Goal: Feedback & Contribution: Contribute content

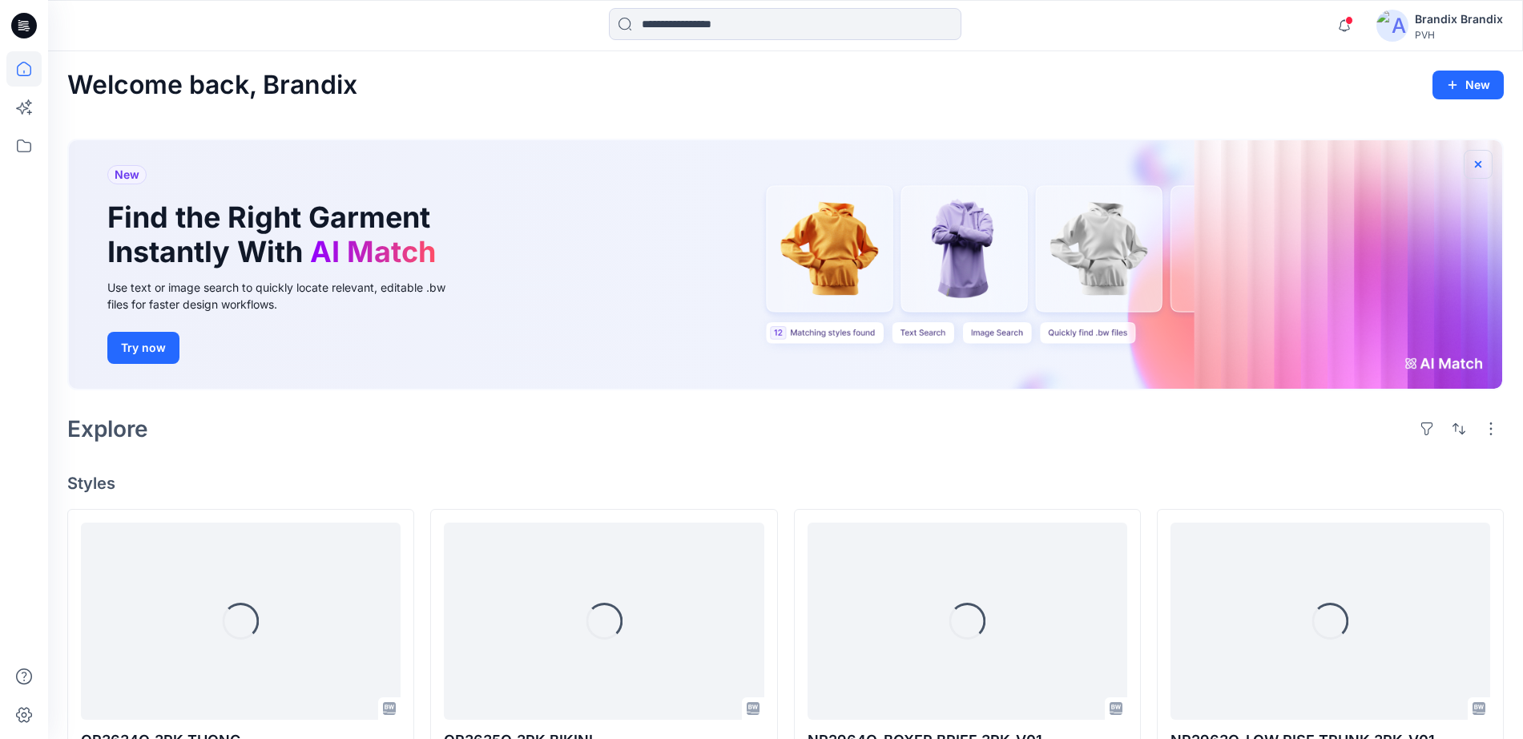
click at [1480, 165] on icon "button" at bounding box center [1478, 163] width 6 height 6
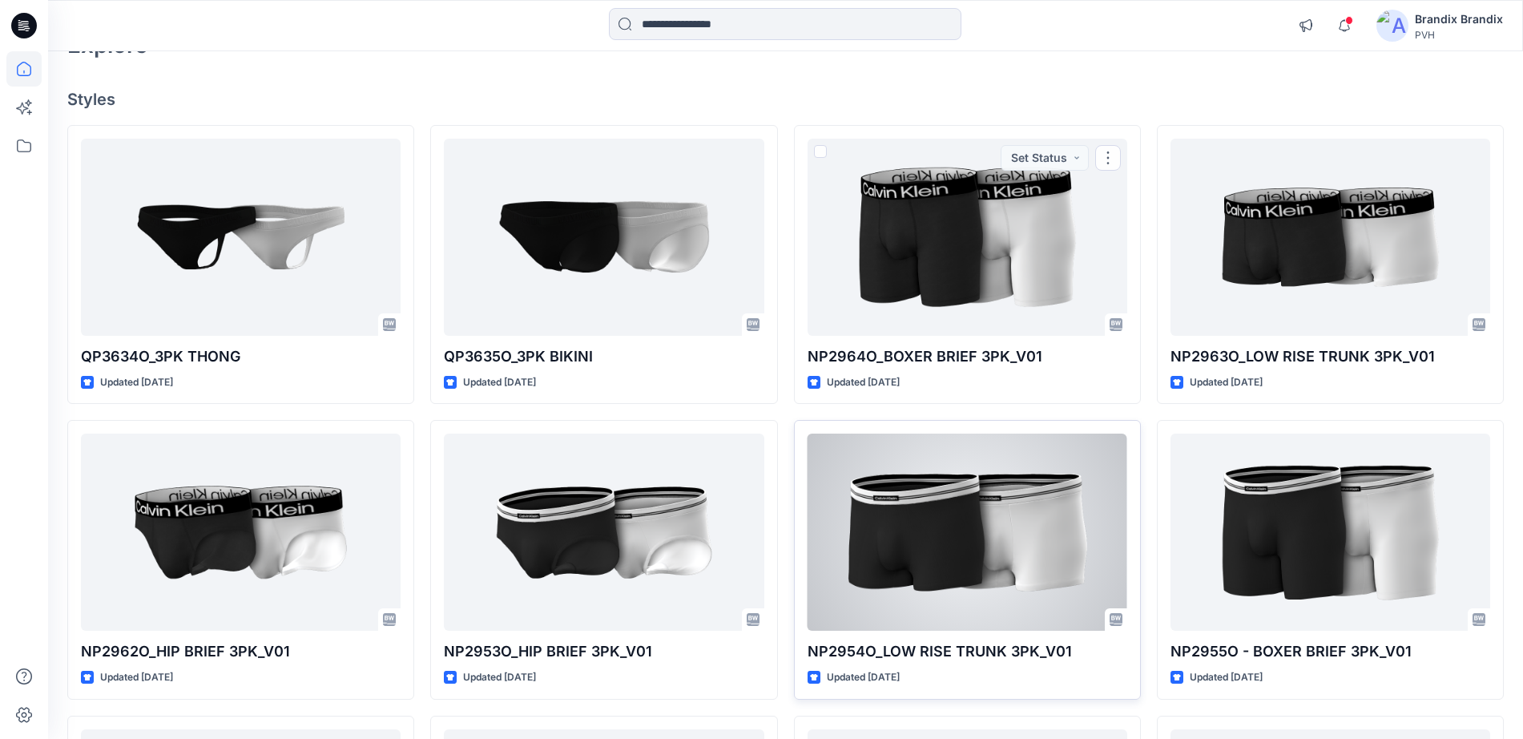
scroll to position [433, 0]
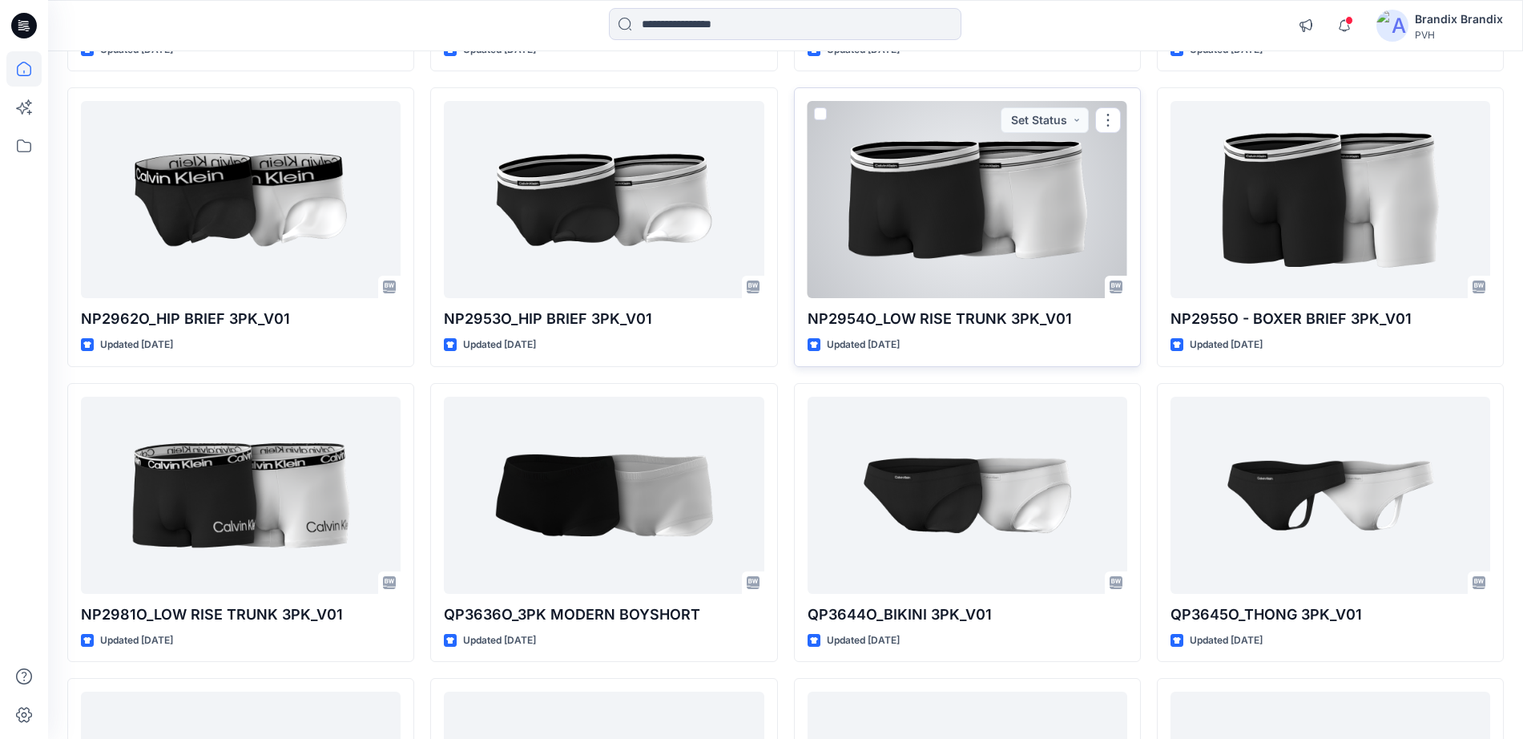
click at [961, 234] on div at bounding box center [968, 199] width 320 height 197
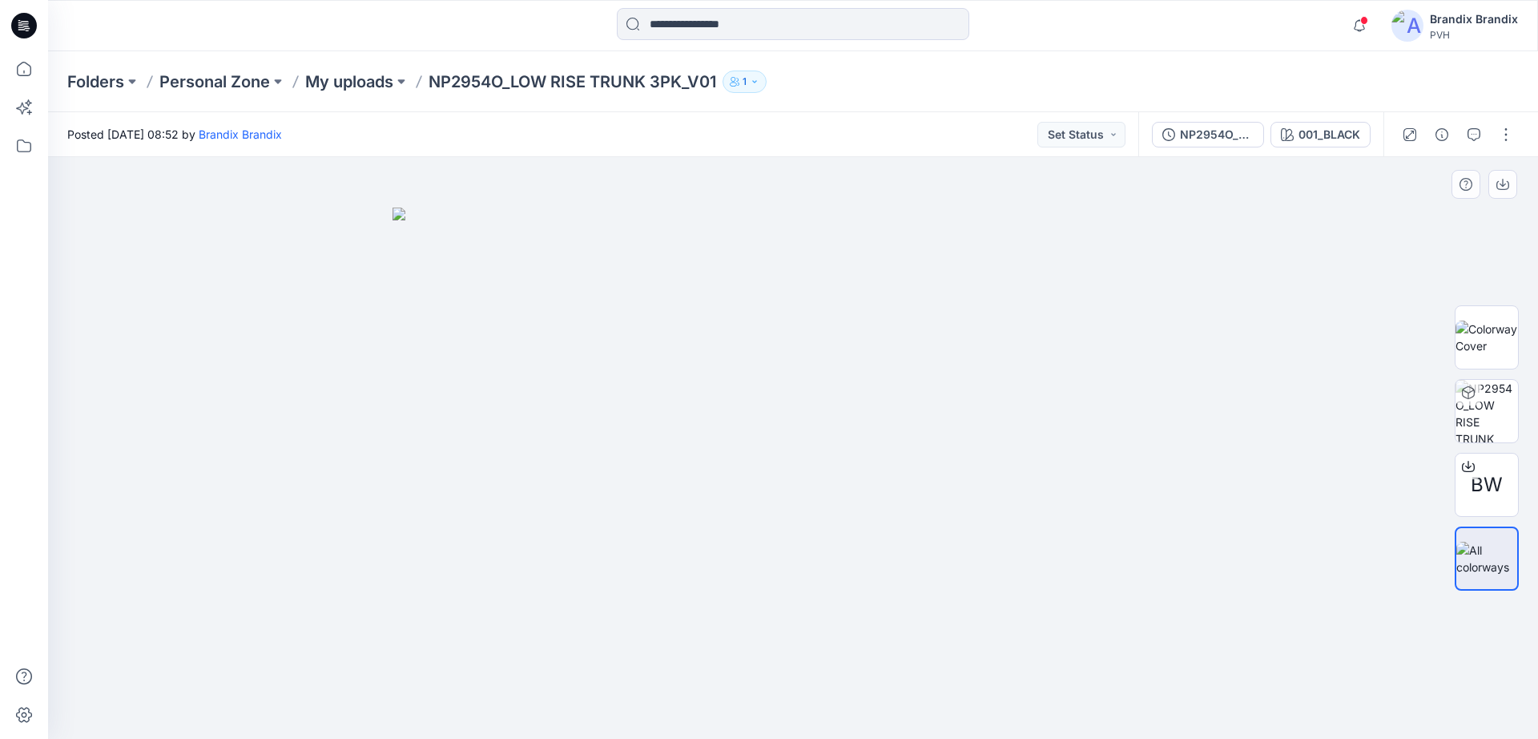
click at [1149, 237] on img at bounding box center [793, 473] width 801 height 531
click at [977, 357] on img at bounding box center [793, 473] width 801 height 531
click at [45, 63] on div at bounding box center [24, 369] width 48 height 739
click at [13, 67] on icon at bounding box center [23, 68] width 35 height 35
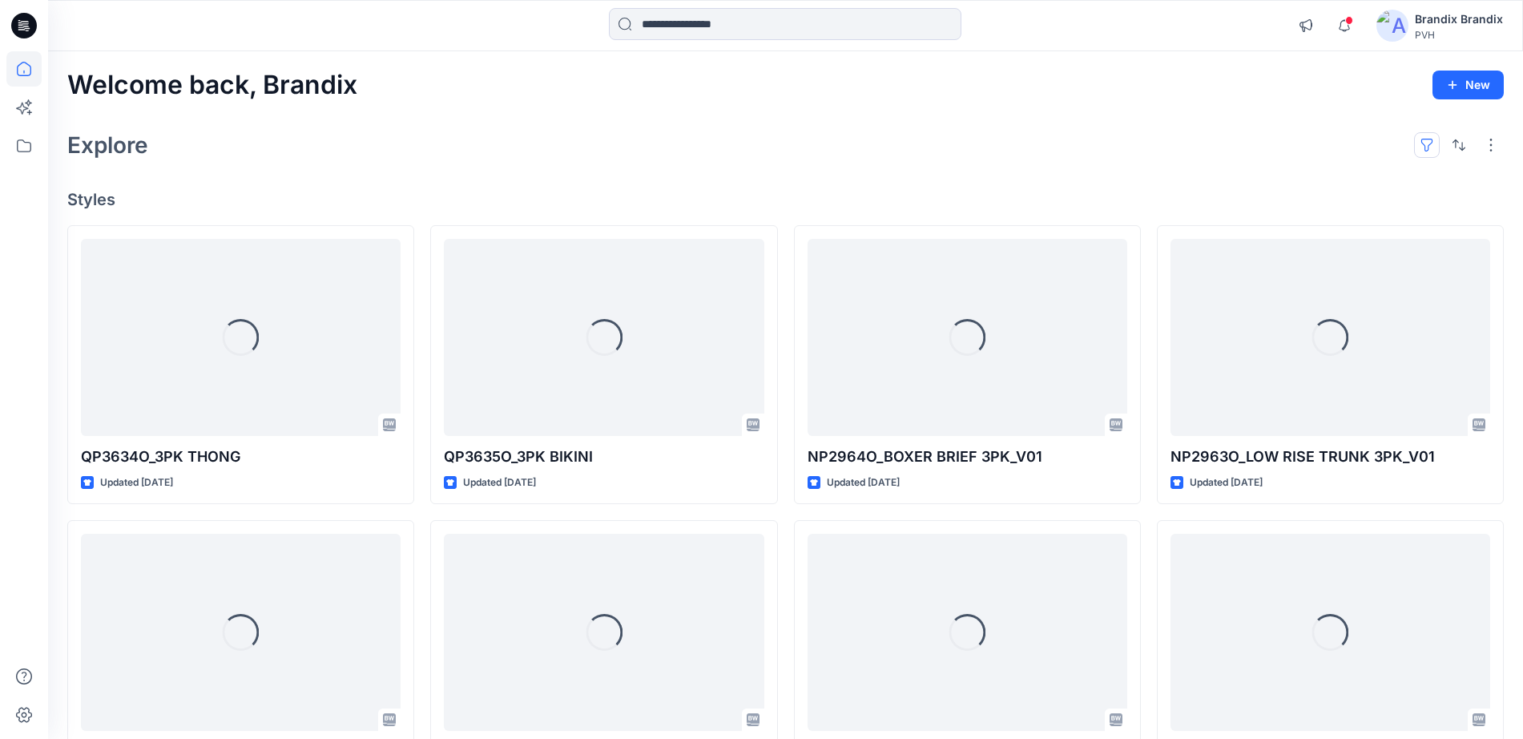
click at [1429, 146] on button "button" at bounding box center [1427, 145] width 26 height 26
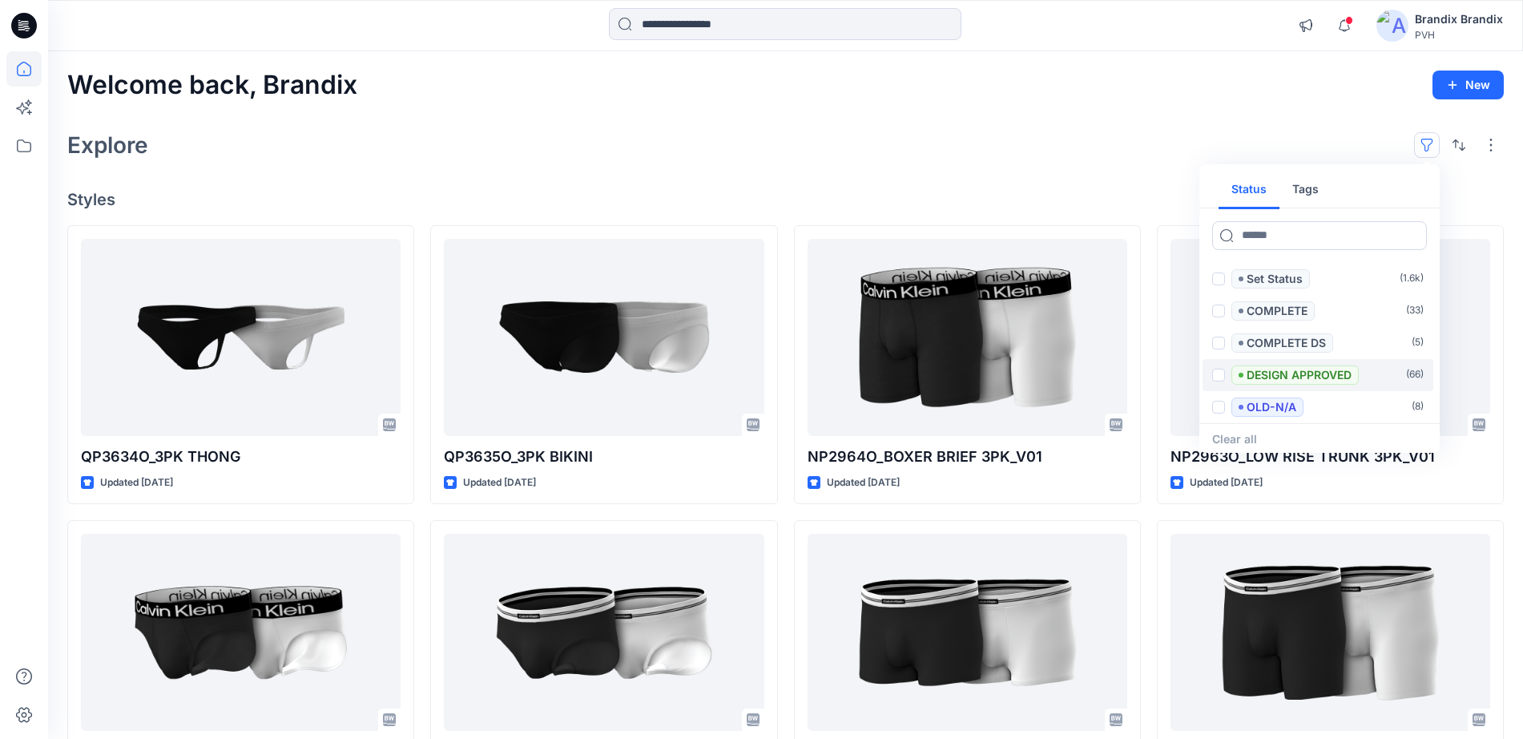
click at [1281, 367] on p "DESIGN APPROVED" at bounding box center [1299, 374] width 105 height 19
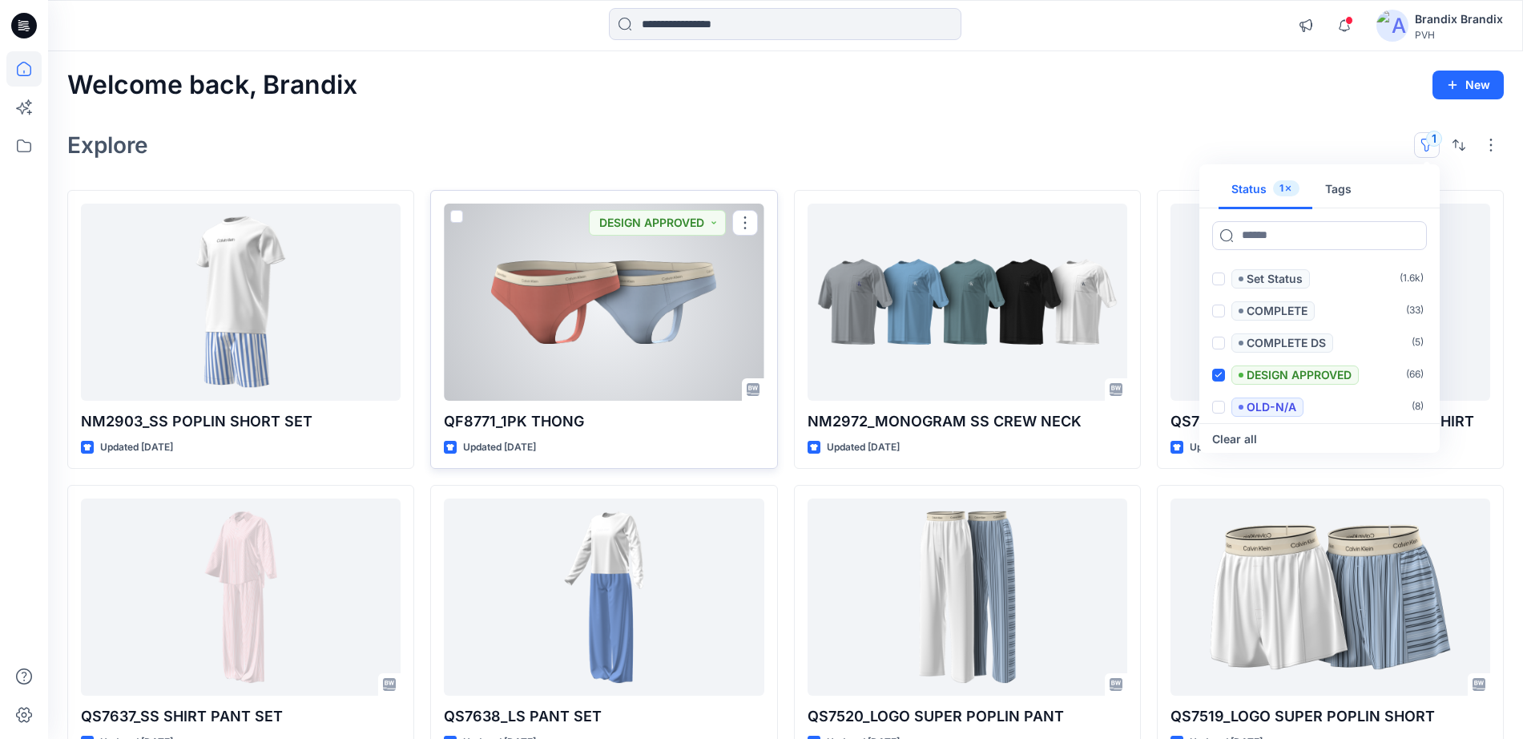
click at [662, 291] on div at bounding box center [604, 302] width 320 height 197
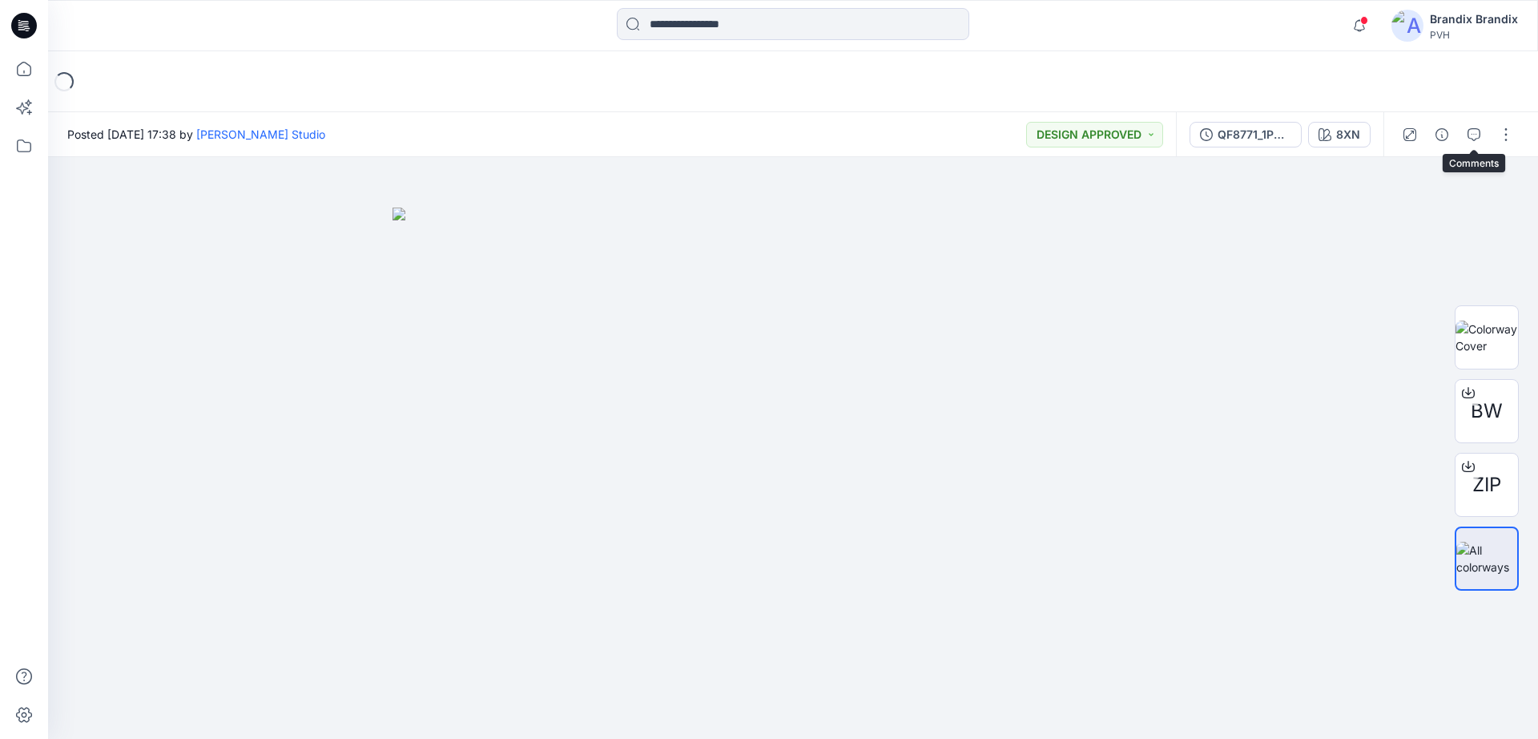
click at [1461, 134] on div at bounding box center [1458, 134] width 148 height 45
click at [1464, 135] on button "button" at bounding box center [1475, 135] width 26 height 26
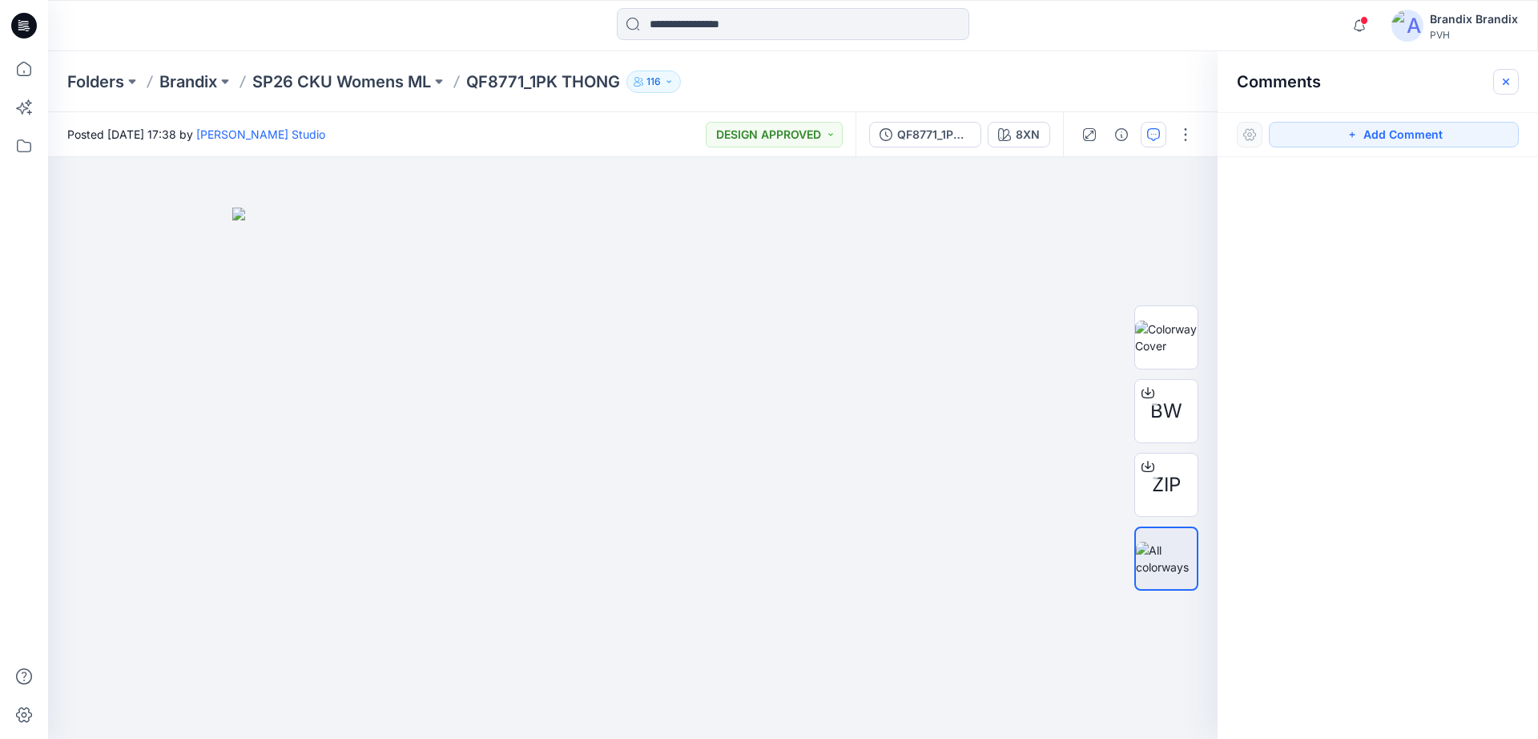
click at [1510, 85] on icon "button" at bounding box center [1506, 81] width 13 height 13
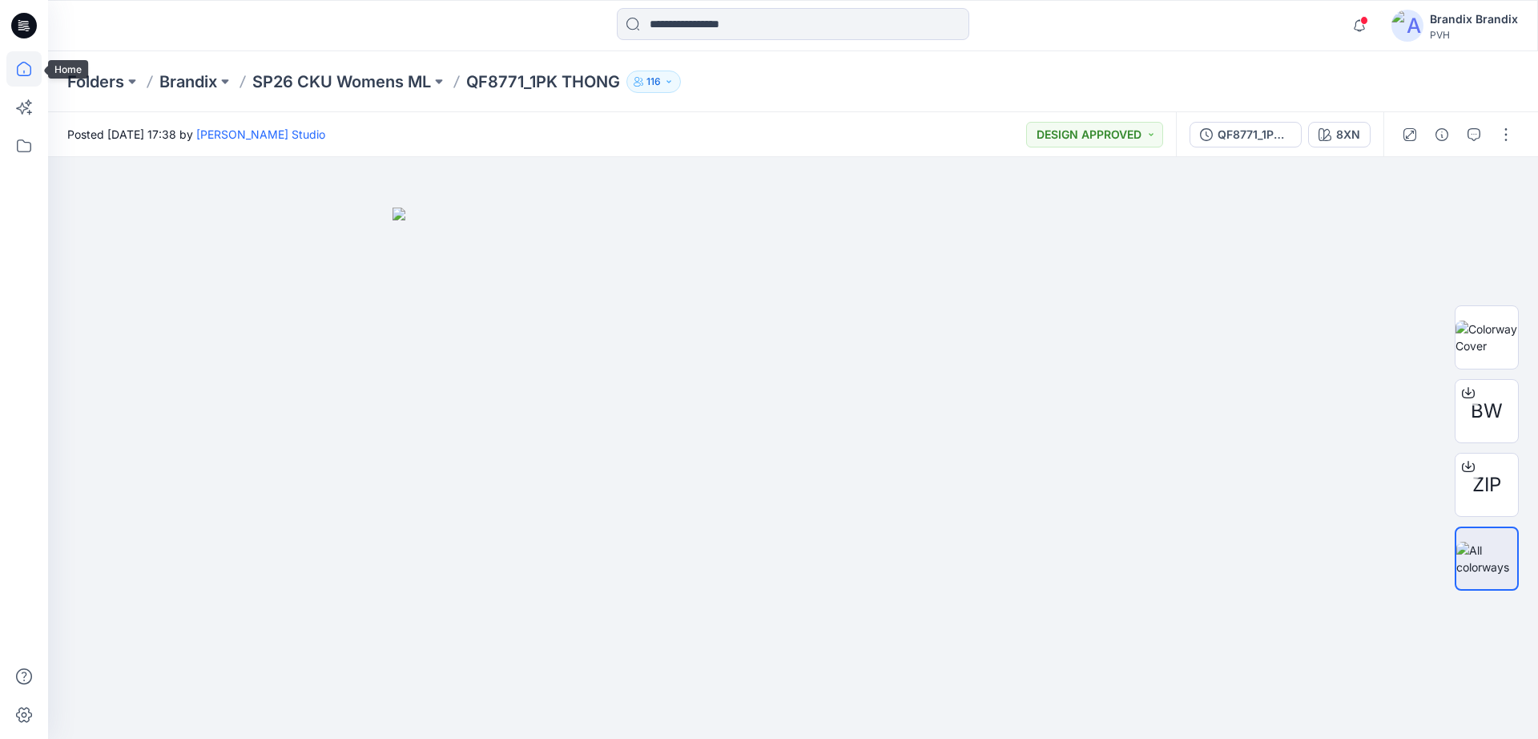
click at [17, 68] on icon at bounding box center [23, 68] width 35 height 35
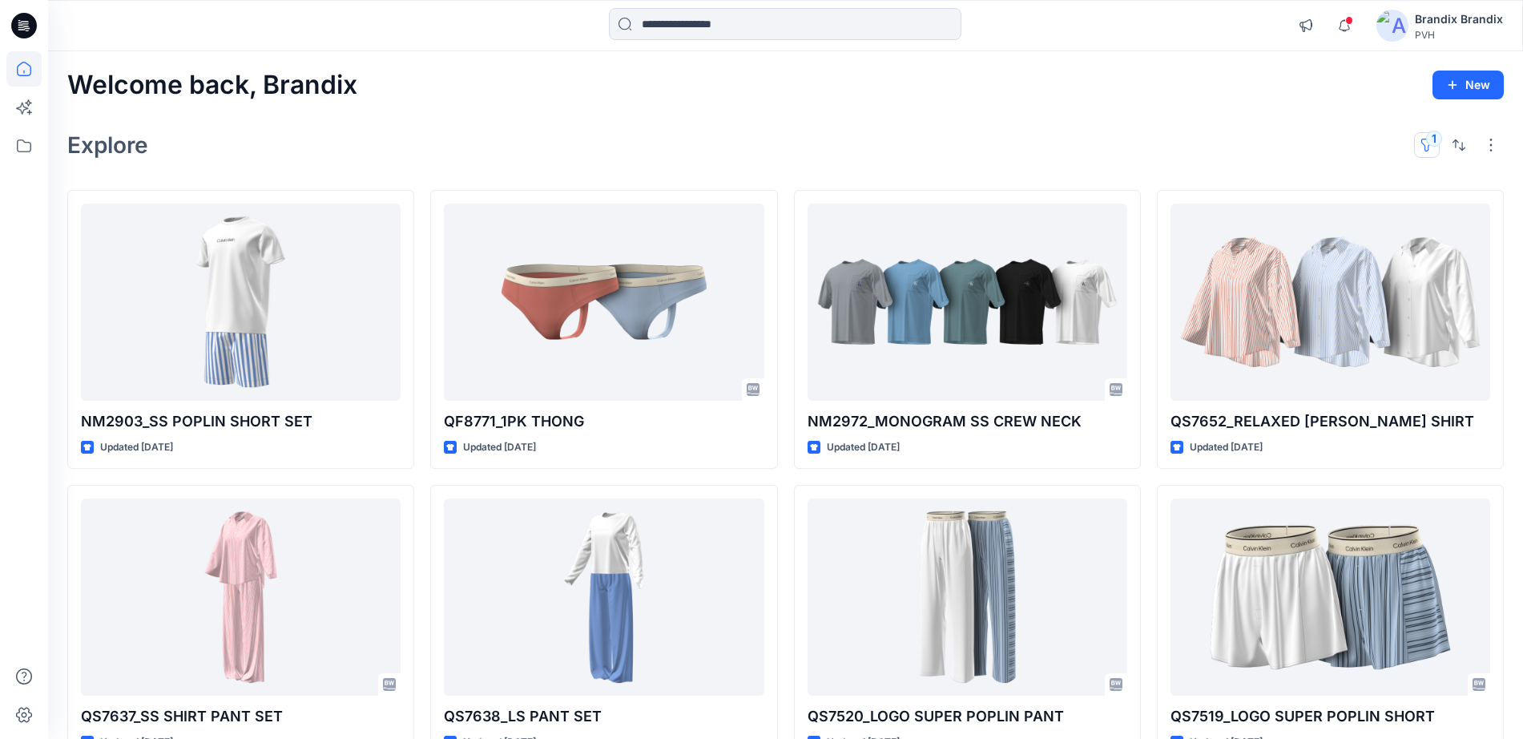
click at [1422, 147] on button "1" at bounding box center [1427, 145] width 26 height 26
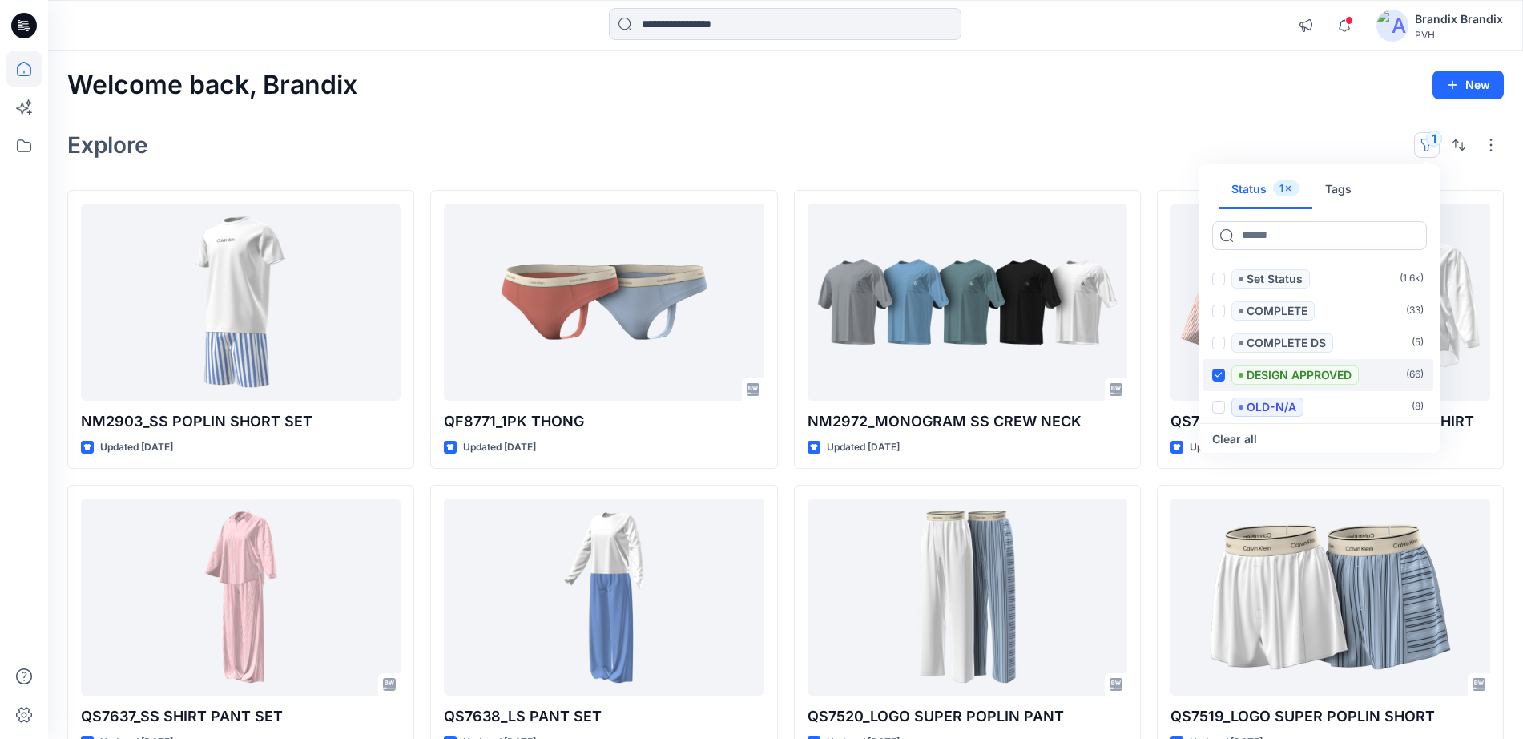
click at [1224, 374] on span at bounding box center [1218, 375] width 13 height 13
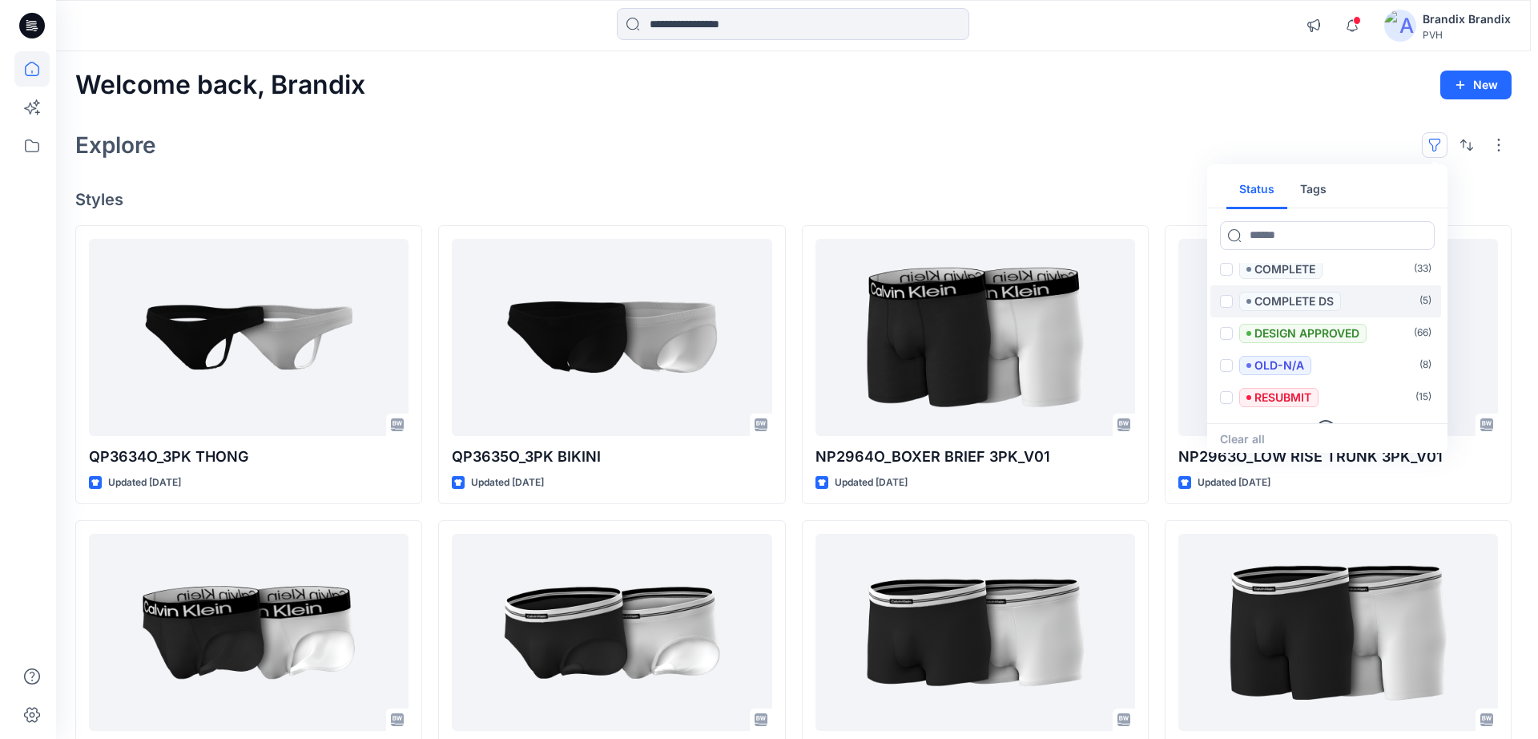
scroll to position [64, 0]
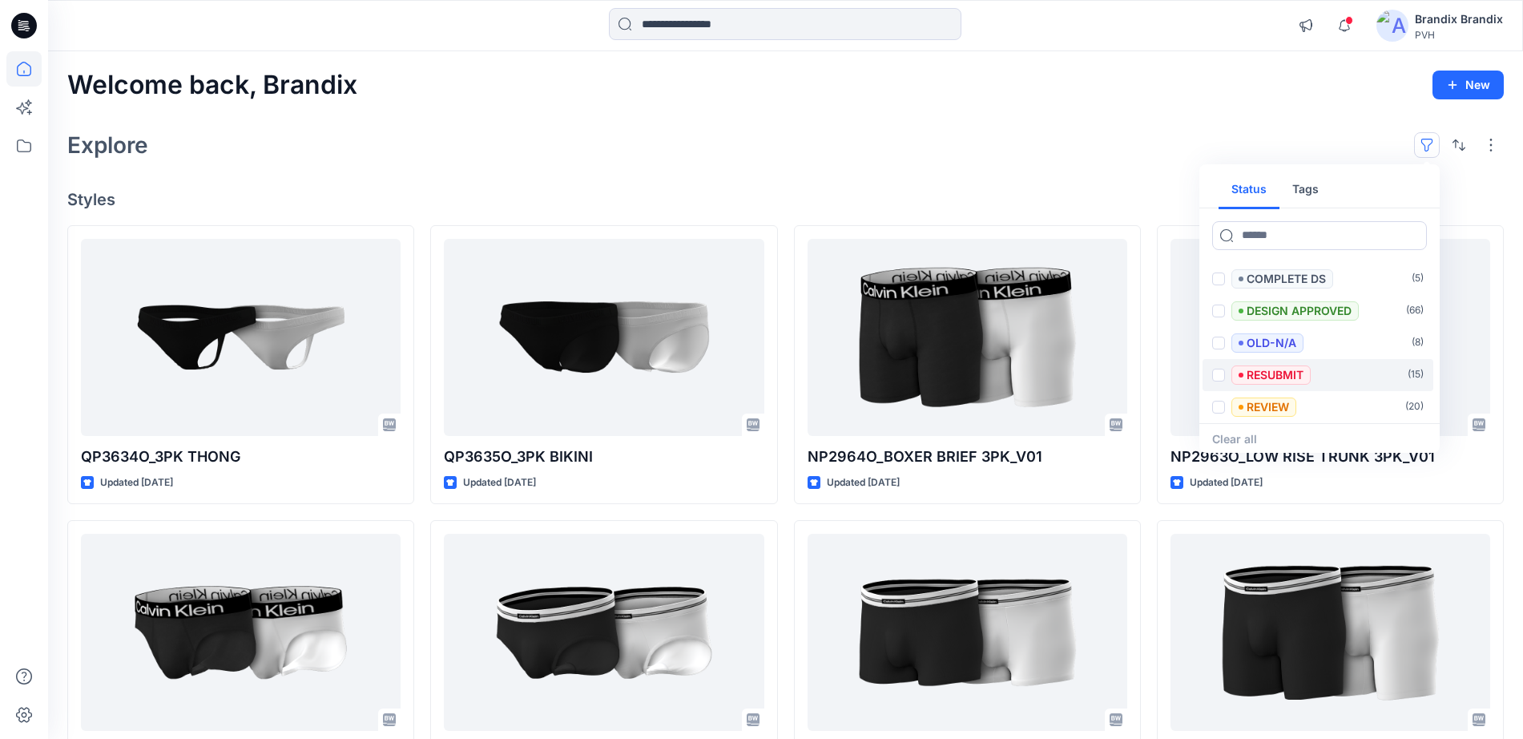
click at [1222, 375] on span at bounding box center [1218, 375] width 13 height 13
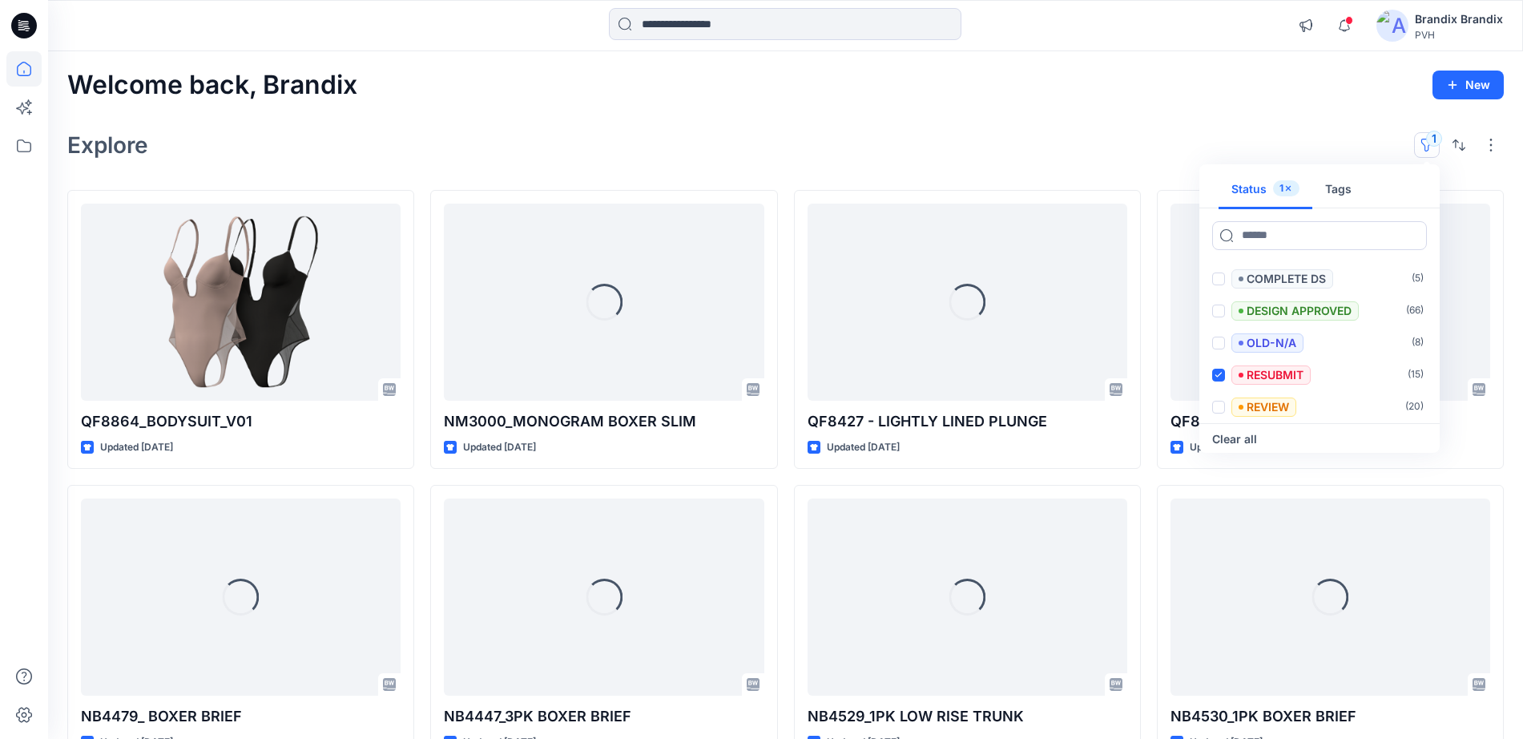
click at [879, 114] on div "Welcome back, Brandix New Explore 1 Status 1 Tags Set Status ( 1.6k ) COMPLETE …" at bounding box center [785, 593] width 1475 height 1085
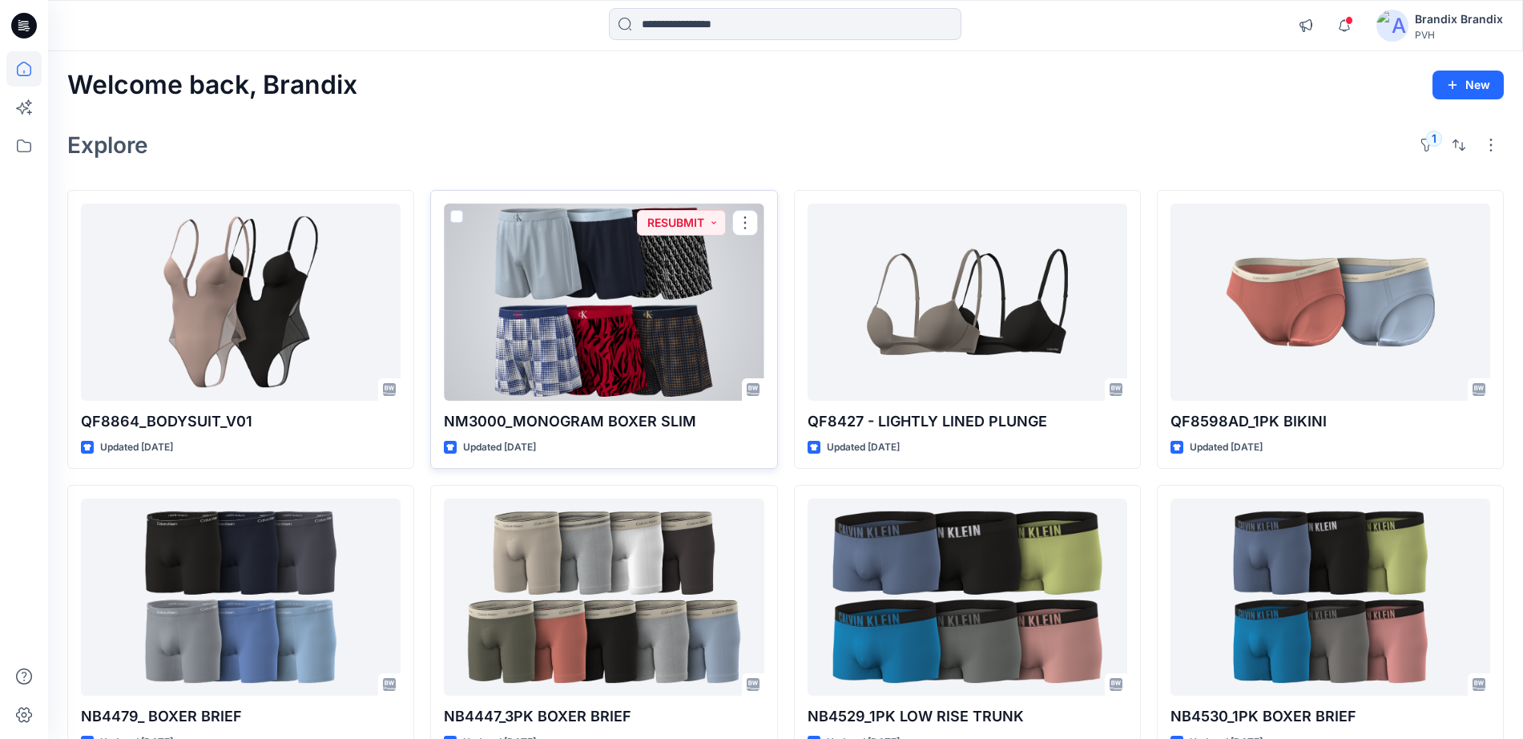
click at [589, 311] on div at bounding box center [604, 302] width 320 height 197
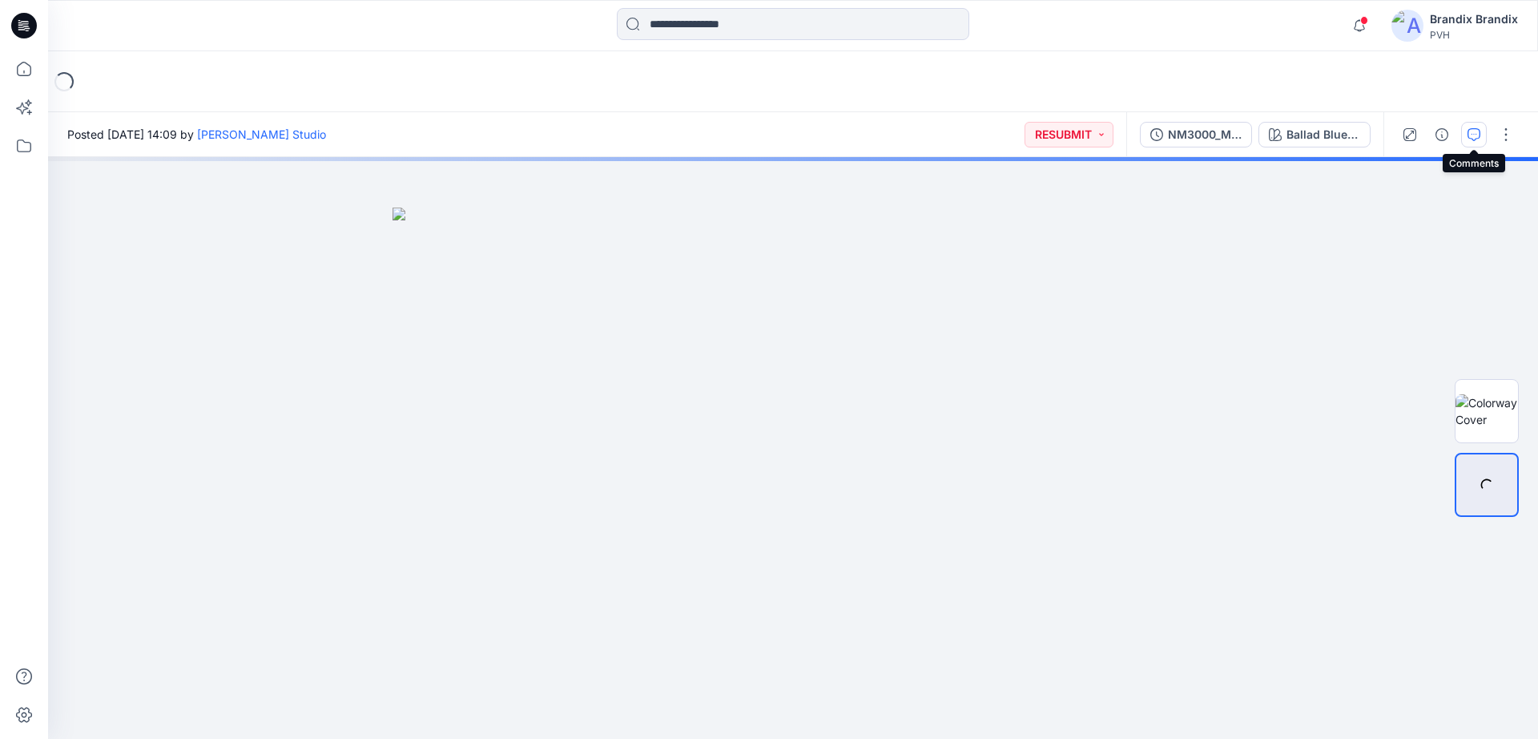
click at [1472, 130] on icon "button" at bounding box center [1474, 134] width 13 height 13
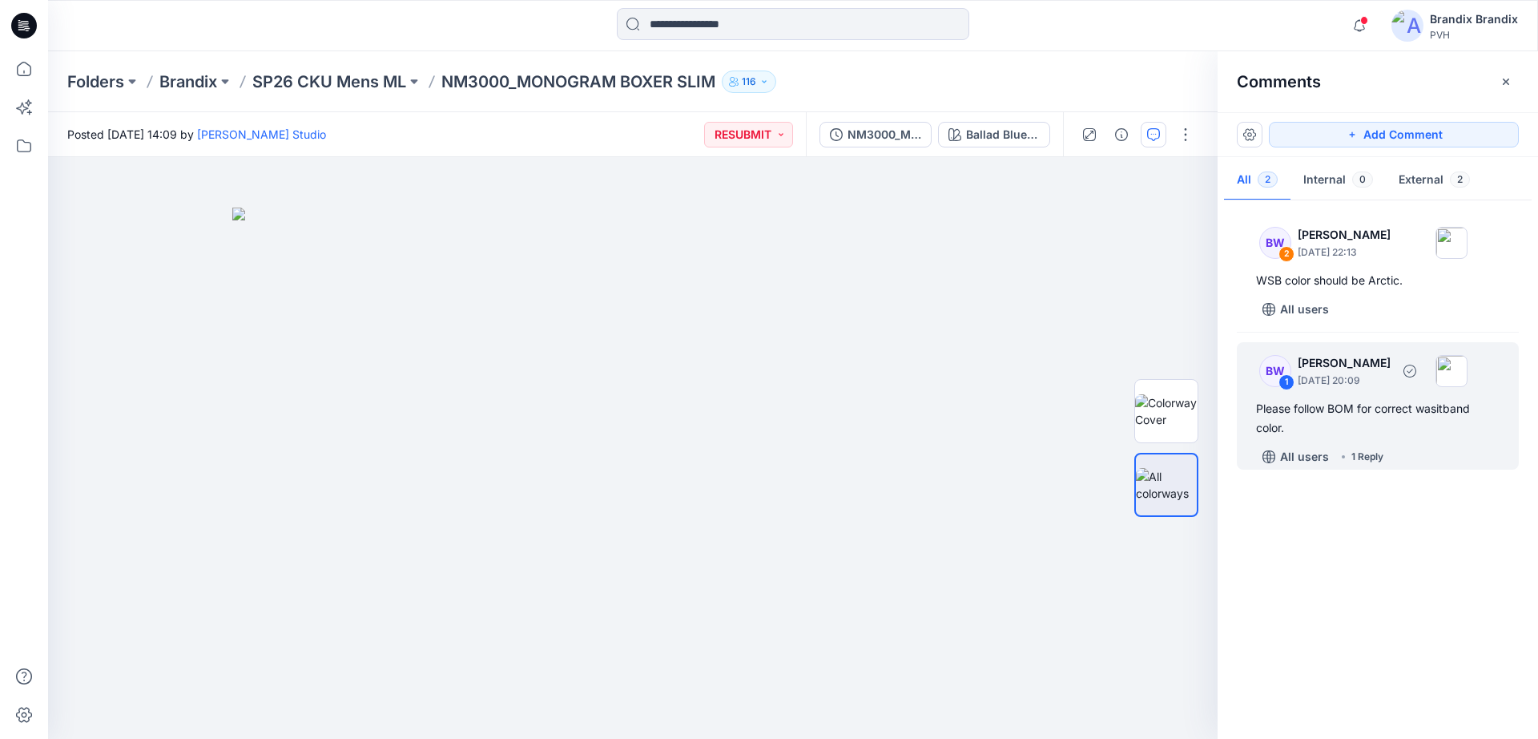
click at [1366, 412] on div "Please follow BOM for correct wasitband color." at bounding box center [1378, 418] width 244 height 38
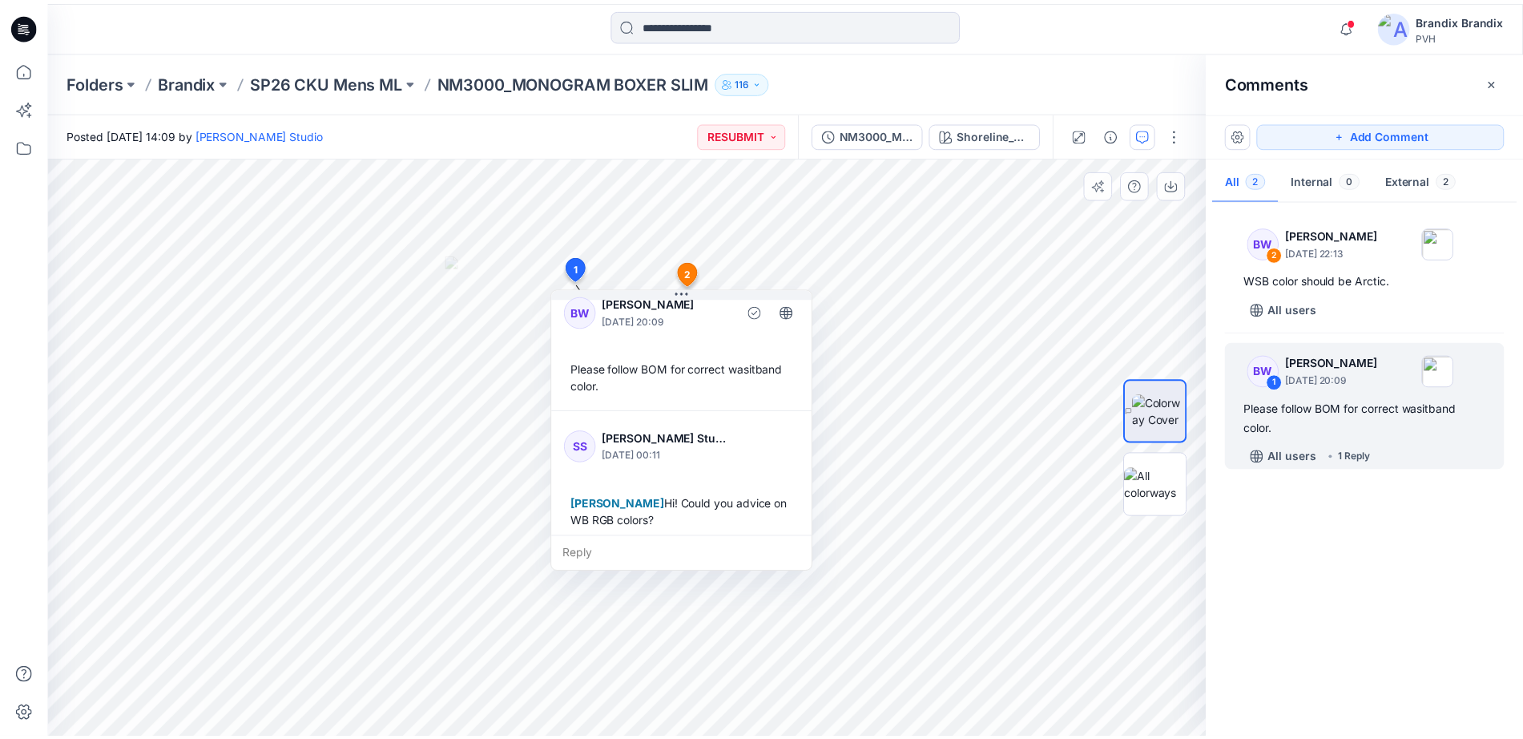
scroll to position [28, 0]
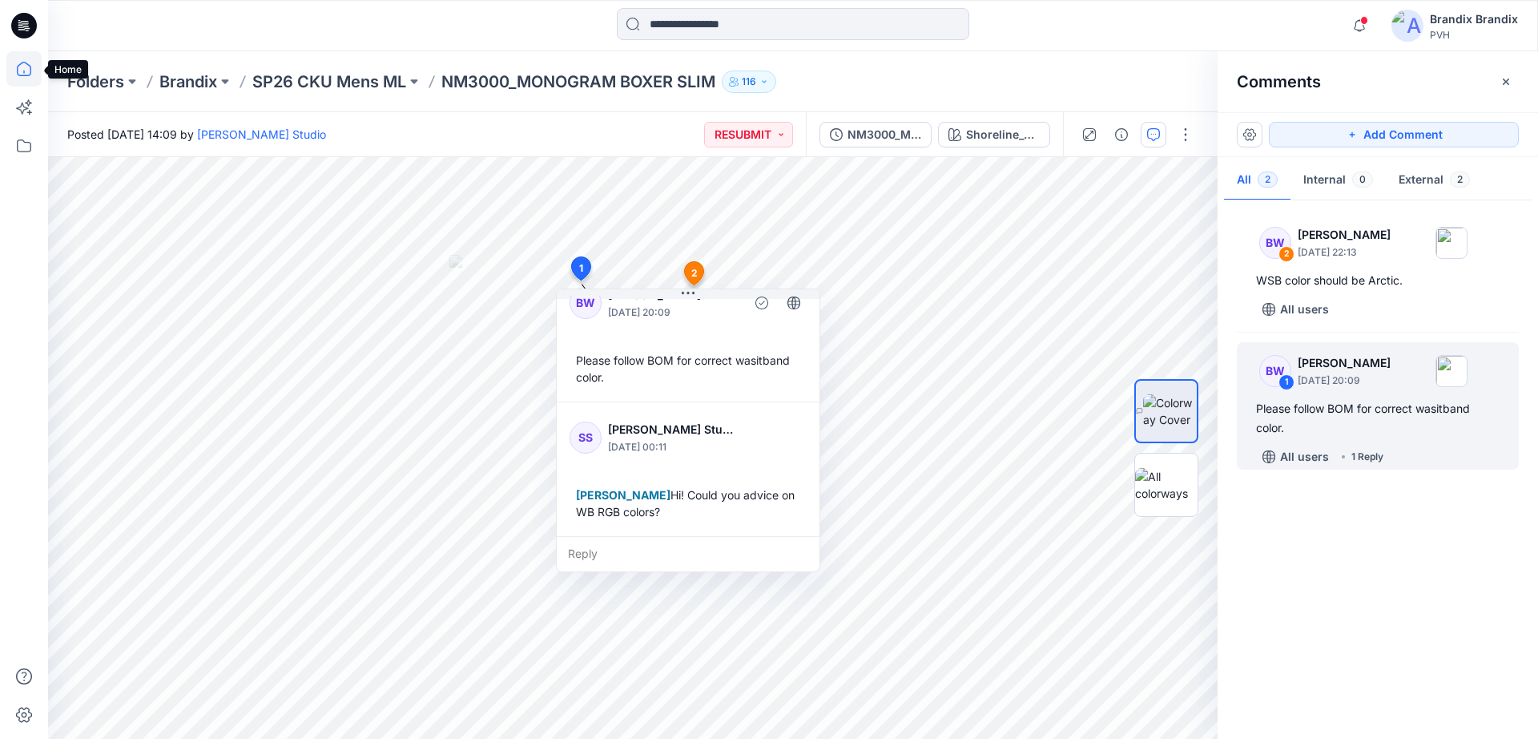
click at [36, 62] on icon at bounding box center [23, 68] width 35 height 35
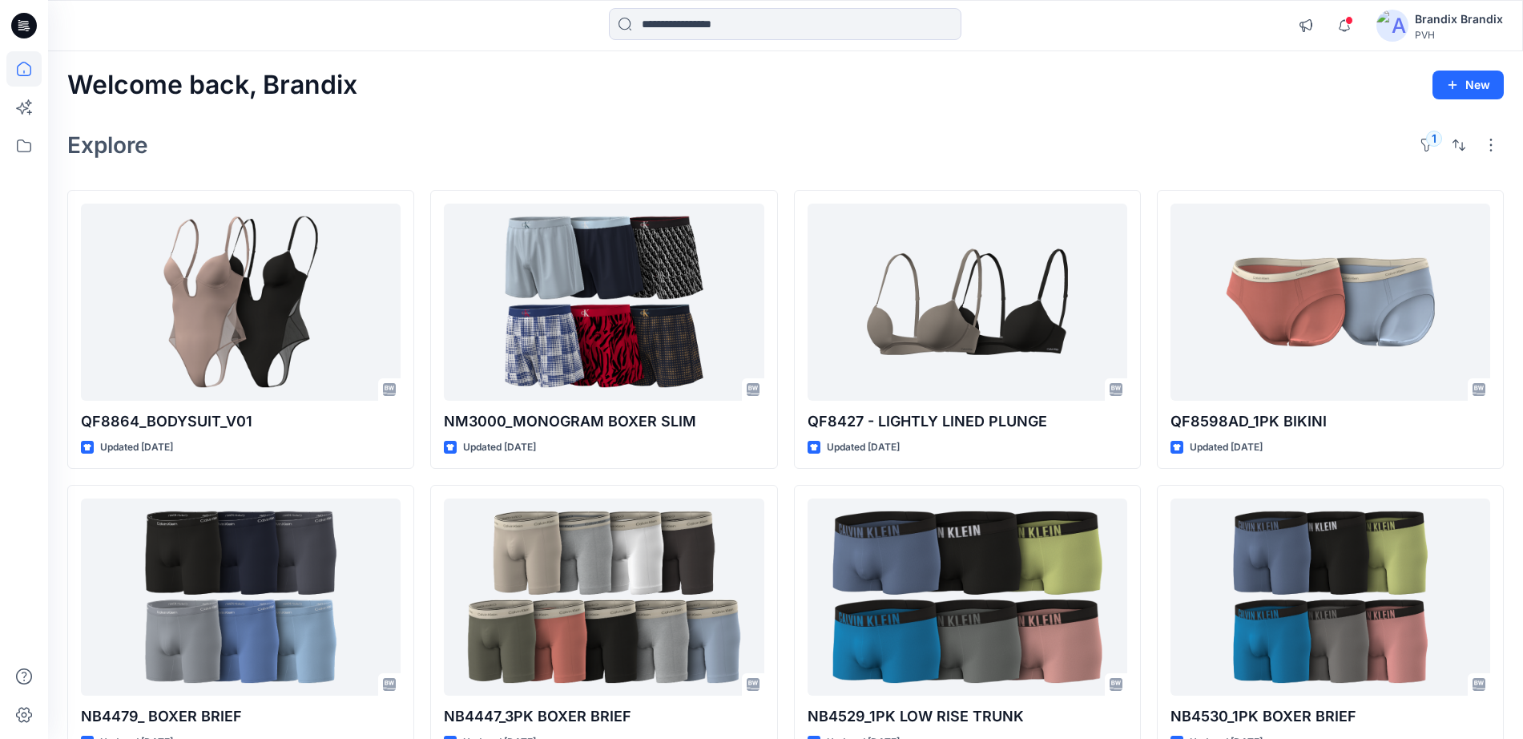
click at [1425, 17] on div "Brandix Brandix" at bounding box center [1459, 19] width 88 height 19
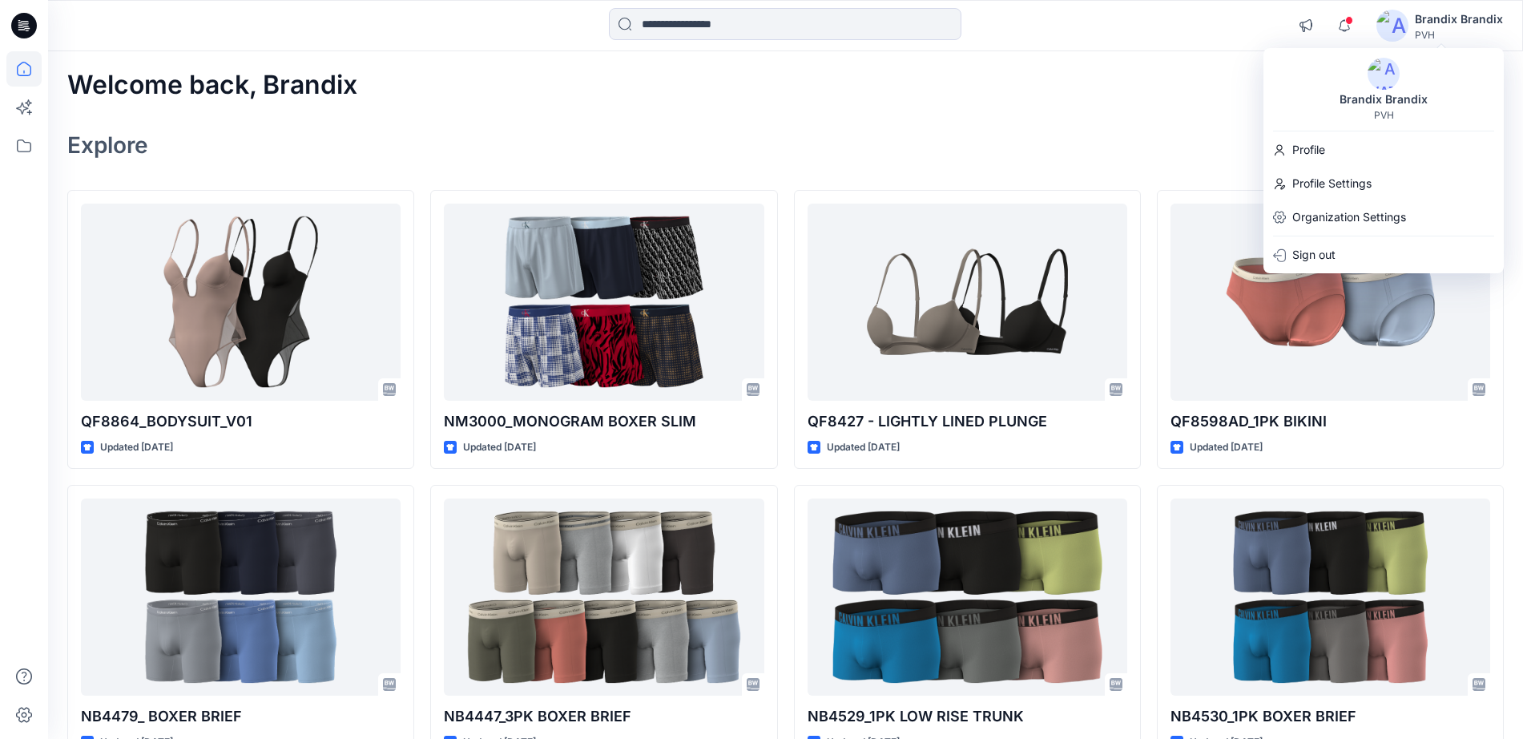
click at [1386, 13] on img at bounding box center [1393, 26] width 32 height 32
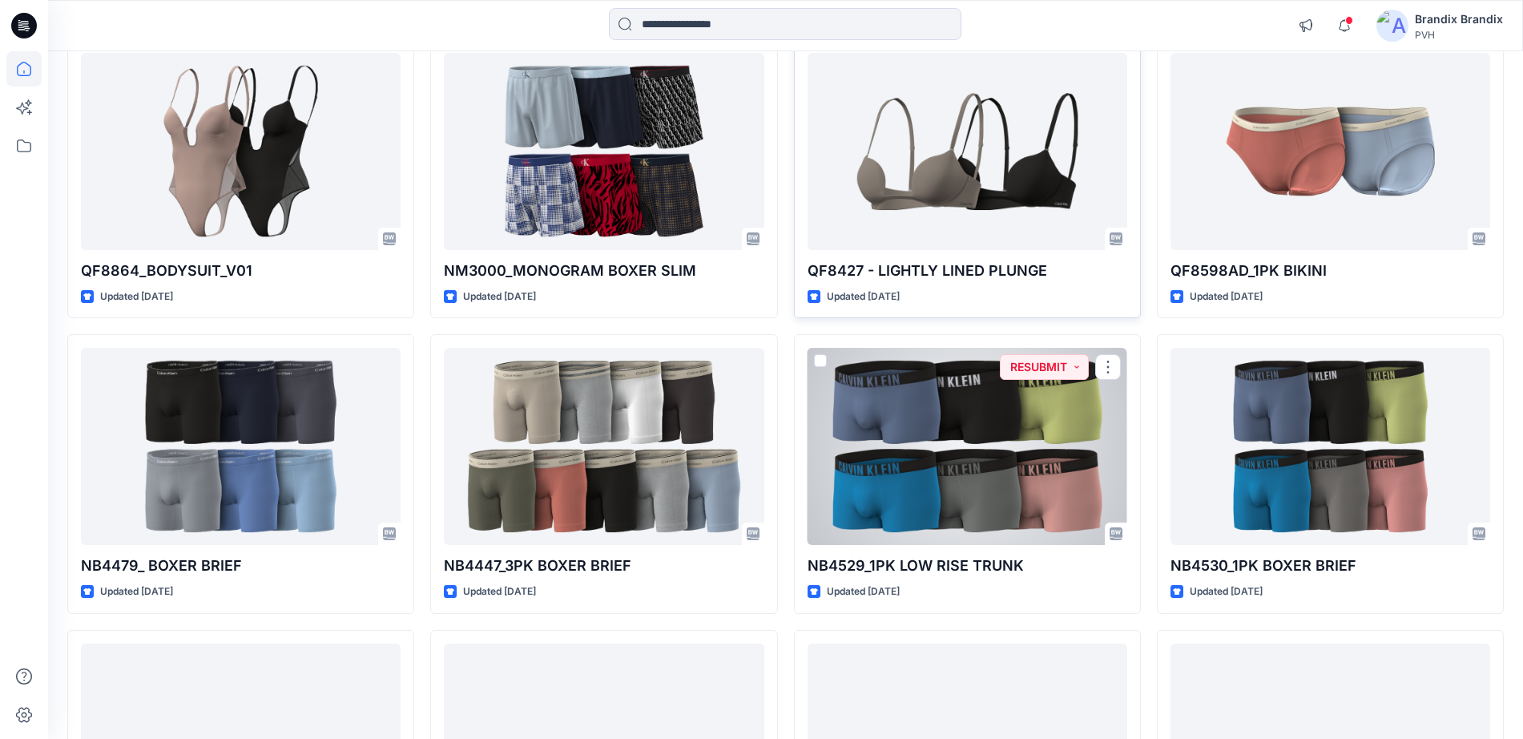
scroll to position [135, 0]
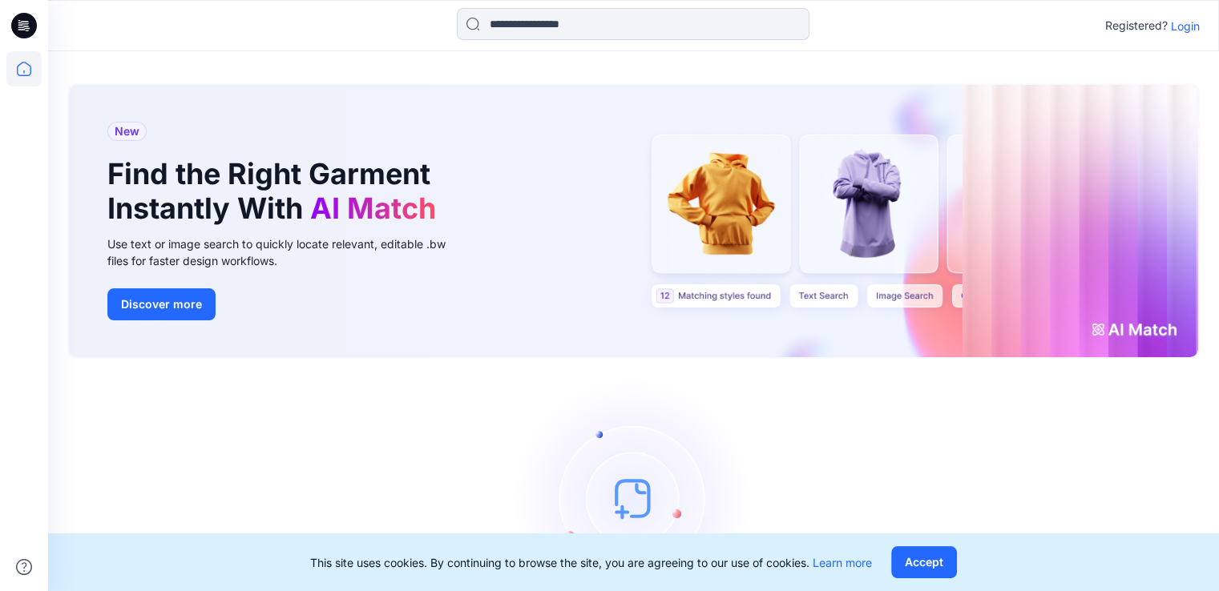
drag, startPoint x: 1171, startPoint y: 10, endPoint x: 1175, endPoint y: 31, distance: 21.4
click at [1171, 10] on div "Registered? Login" at bounding box center [633, 25] width 1170 height 35
click at [1178, 26] on p "Login" at bounding box center [1185, 26] width 29 height 17
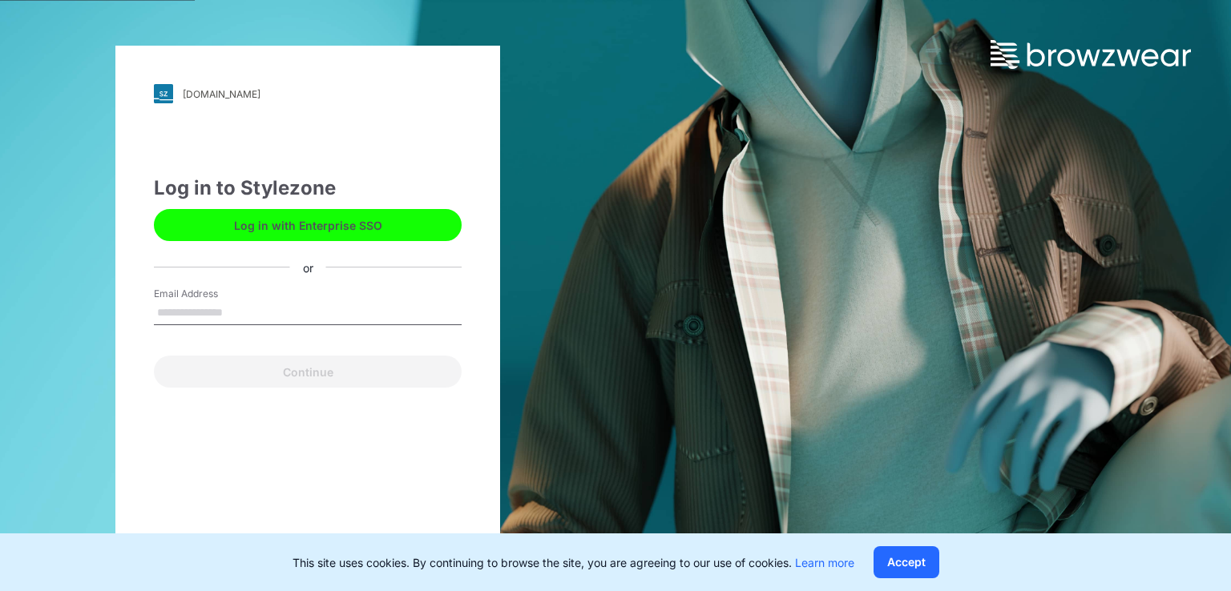
click at [316, 304] on input "Email Address" at bounding box center [308, 313] width 308 height 24
type input "**********"
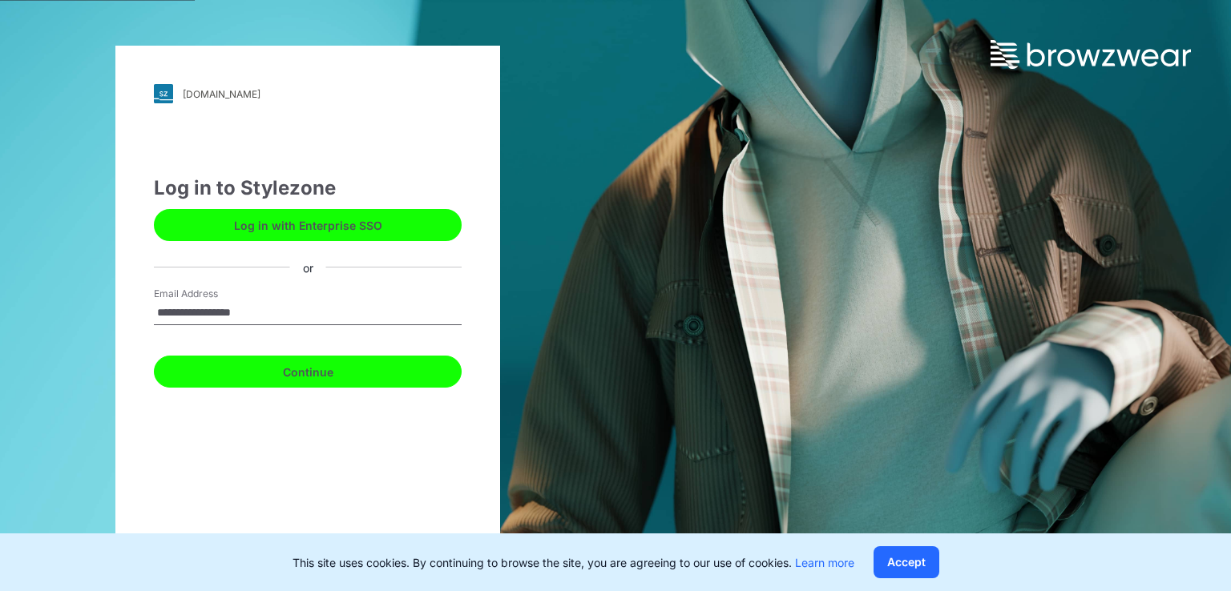
click at [285, 376] on button "Continue" at bounding box center [308, 372] width 308 height 32
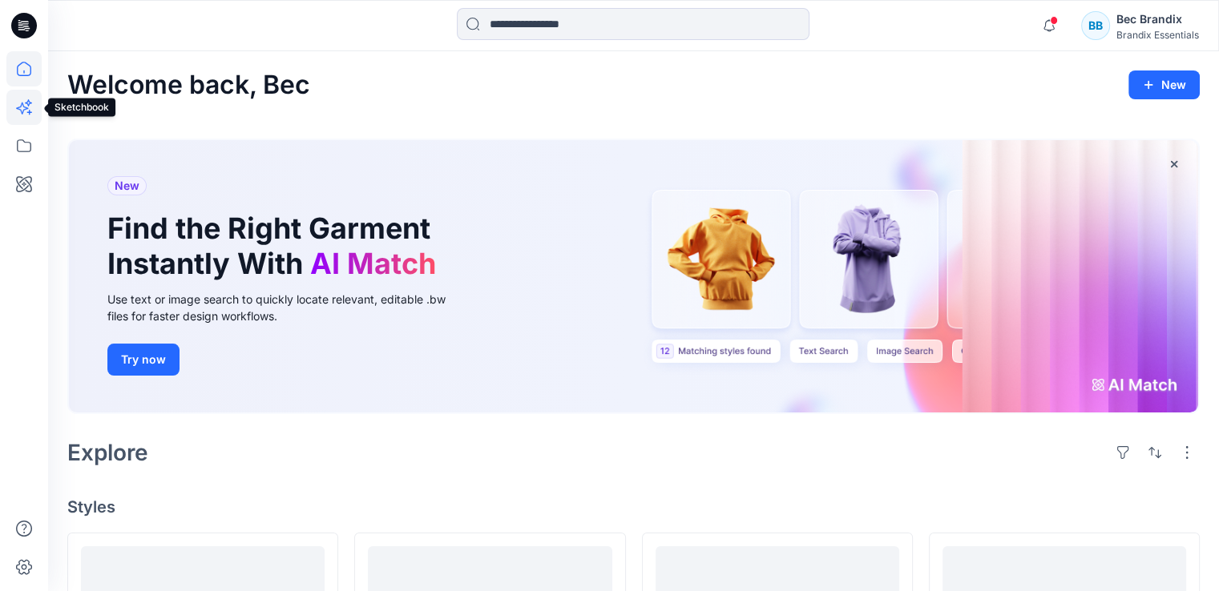
click at [23, 111] on icon at bounding box center [22, 109] width 12 height 12
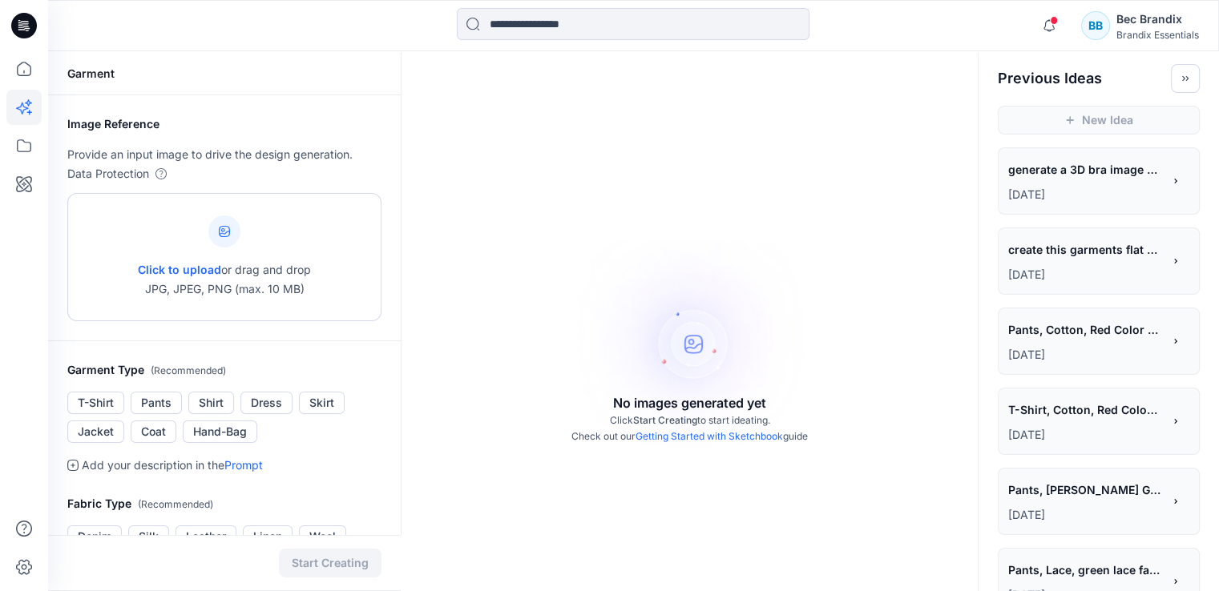
click at [197, 268] on span "Click to upload" at bounding box center [179, 270] width 83 height 14
type input "**********"
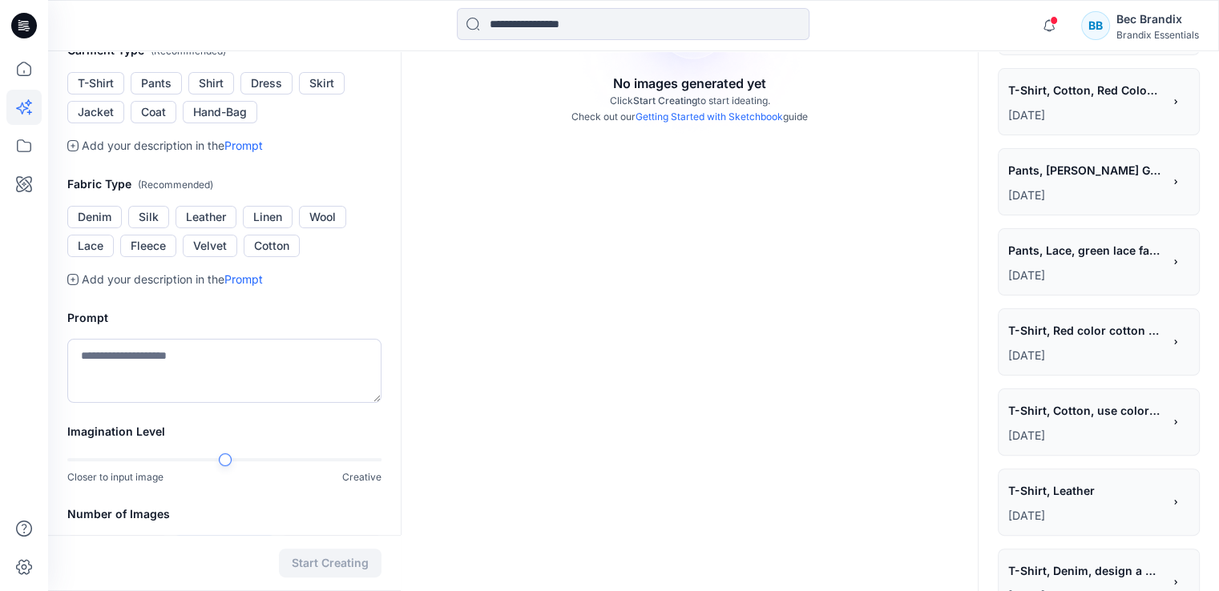
scroll to position [321, 0]
click at [269, 256] on button "Cotton" at bounding box center [272, 245] width 56 height 22
click at [256, 402] on textarea at bounding box center [224, 370] width 314 height 64
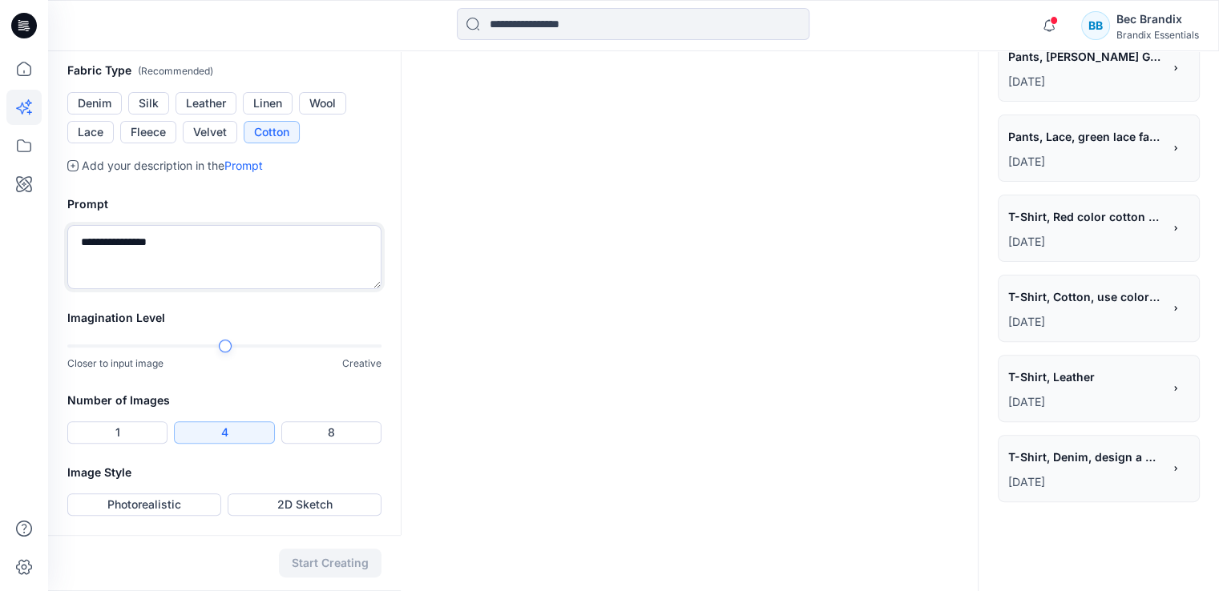
scroll to position [538, 0]
type textarea "**********"
click at [157, 504] on button "Photorealistic" at bounding box center [144, 505] width 154 height 22
click at [345, 562] on button "Start Creating" at bounding box center [330, 563] width 103 height 29
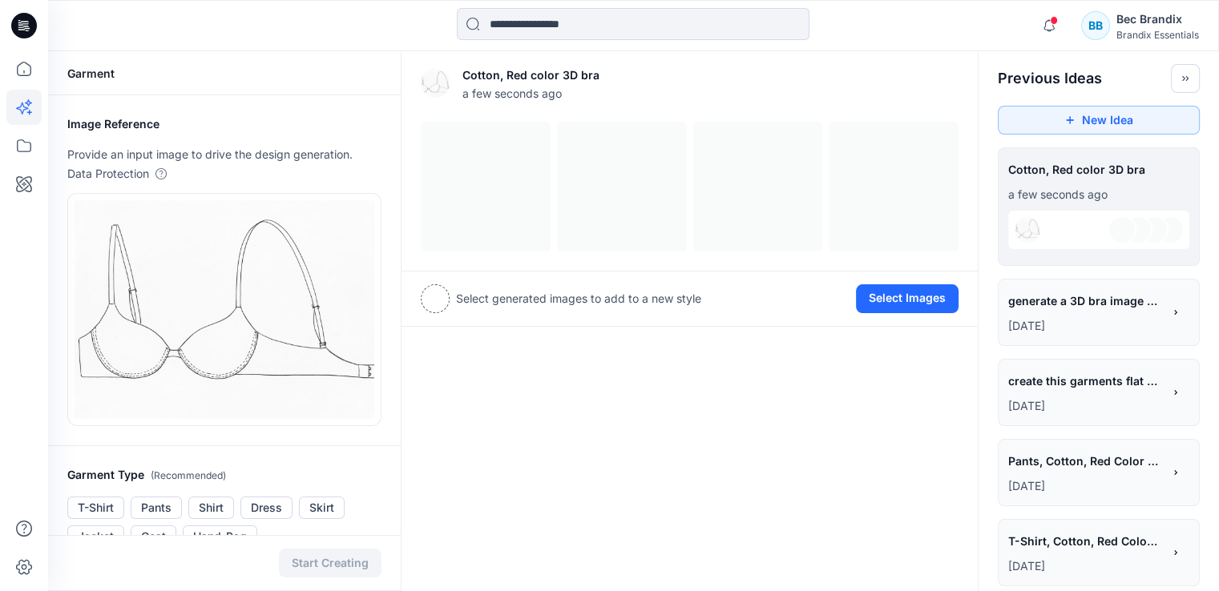
click at [1103, 324] on p "8 days ago" at bounding box center [1085, 326] width 154 height 19
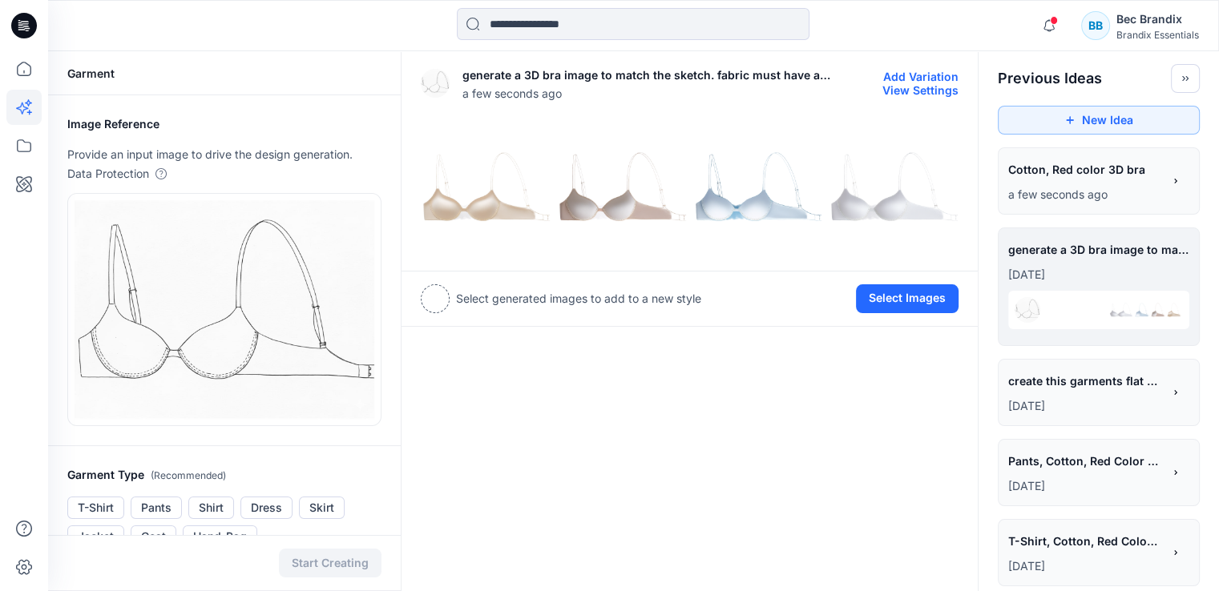
click at [619, 204] on img at bounding box center [622, 187] width 128 height 128
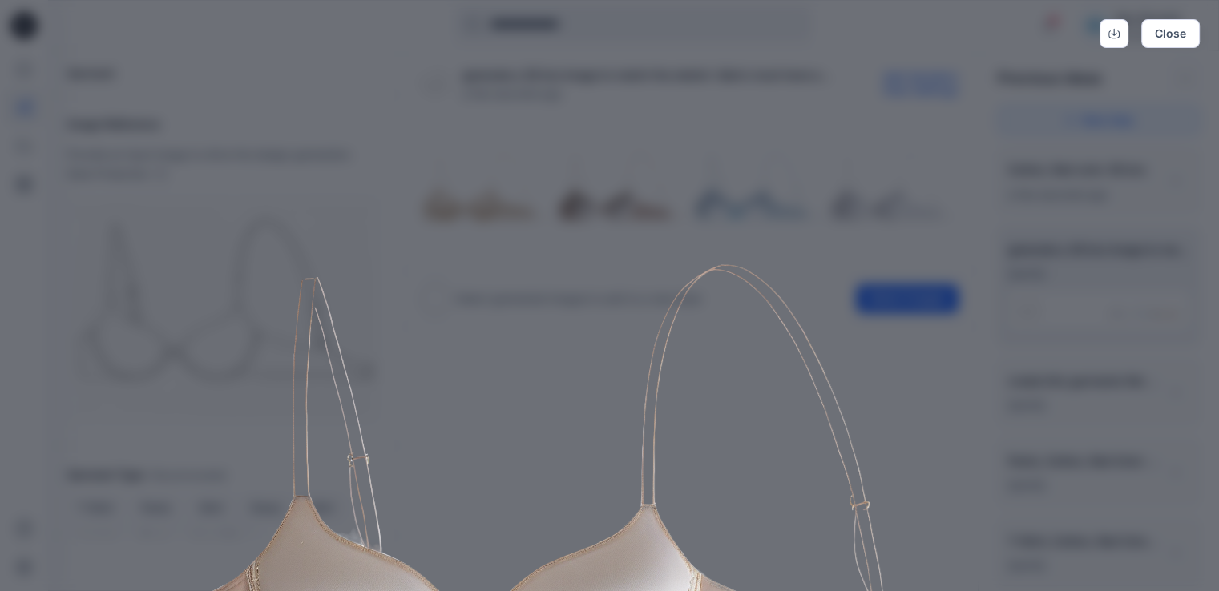
scroll to position [309, 0]
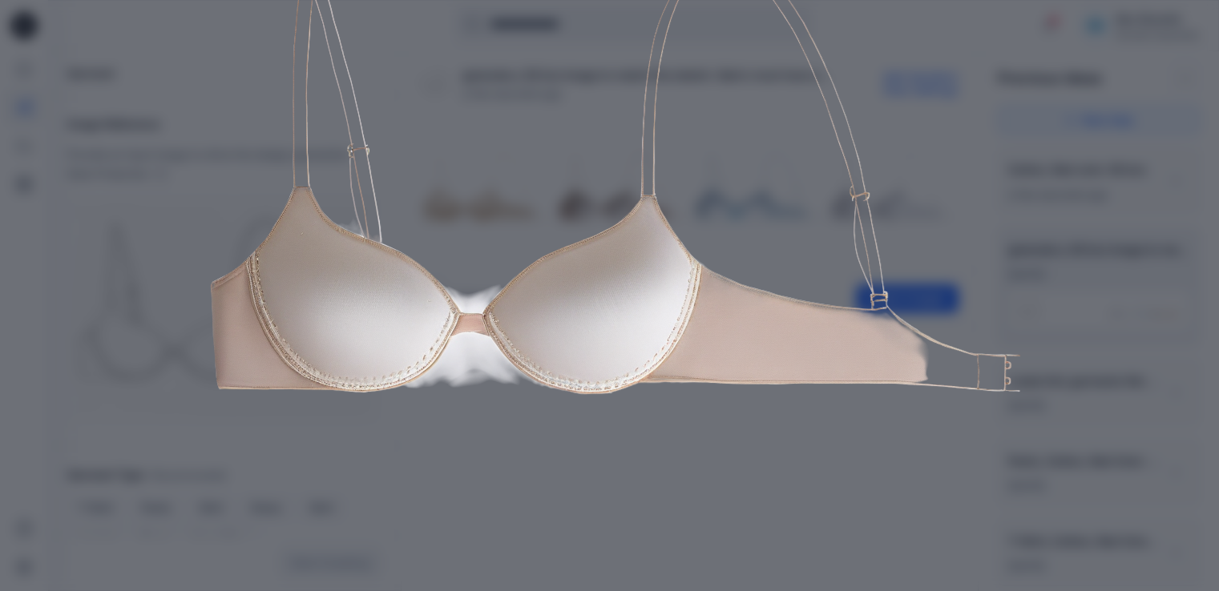
click at [518, 142] on img at bounding box center [610, 174] width 821 height 821
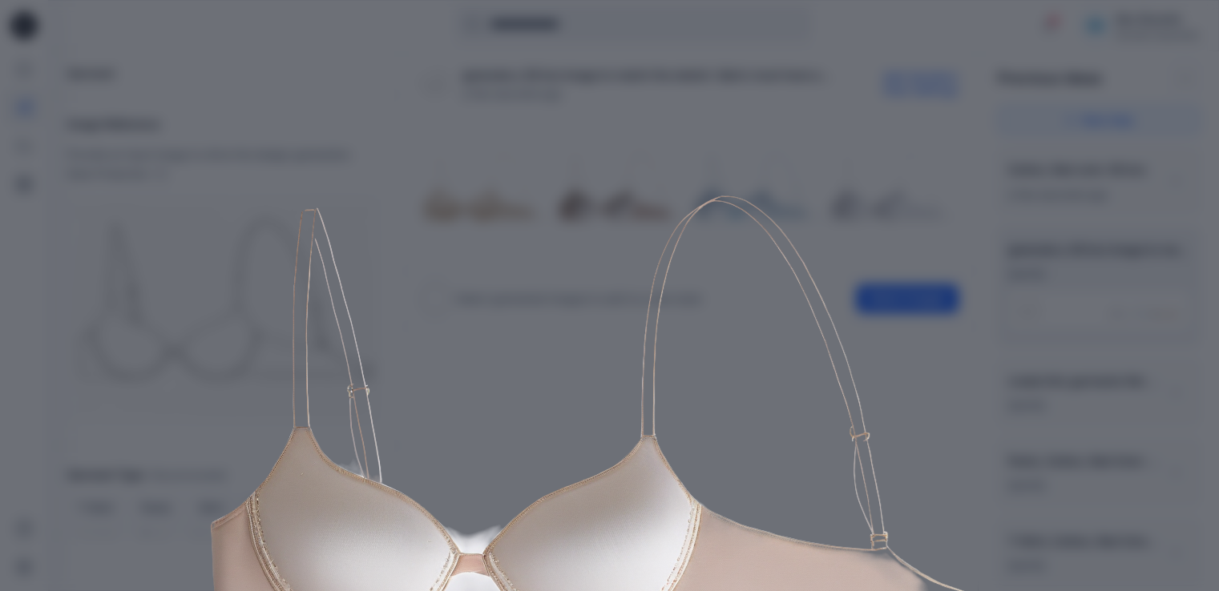
scroll to position [33, 0]
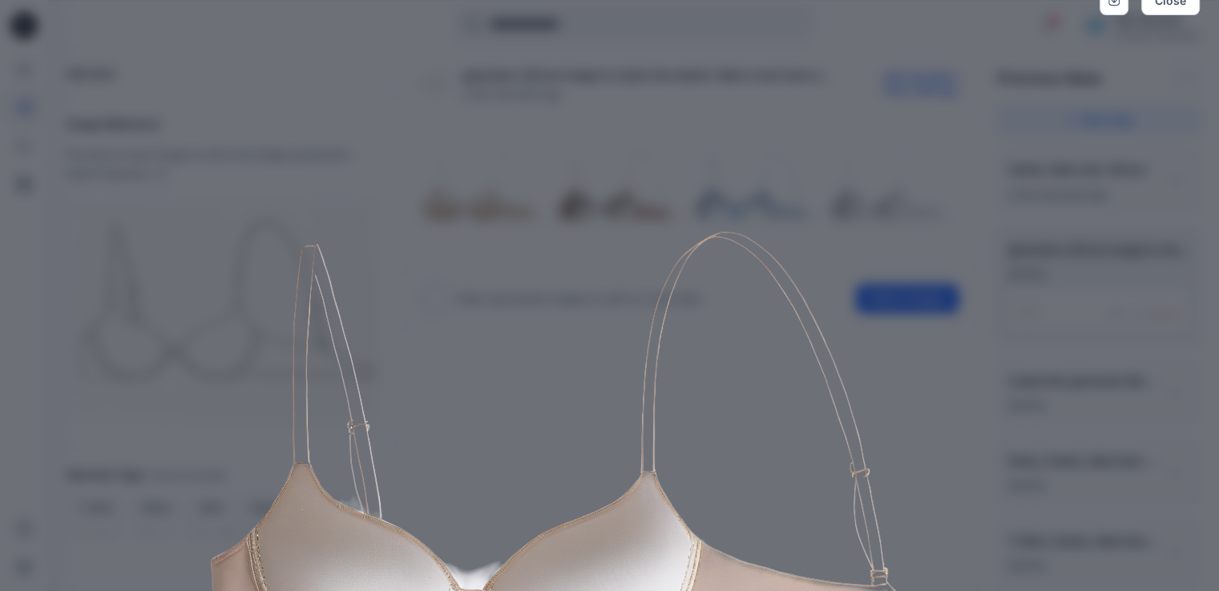
click at [1166, 130] on div "Close" at bounding box center [609, 295] width 1219 height 591
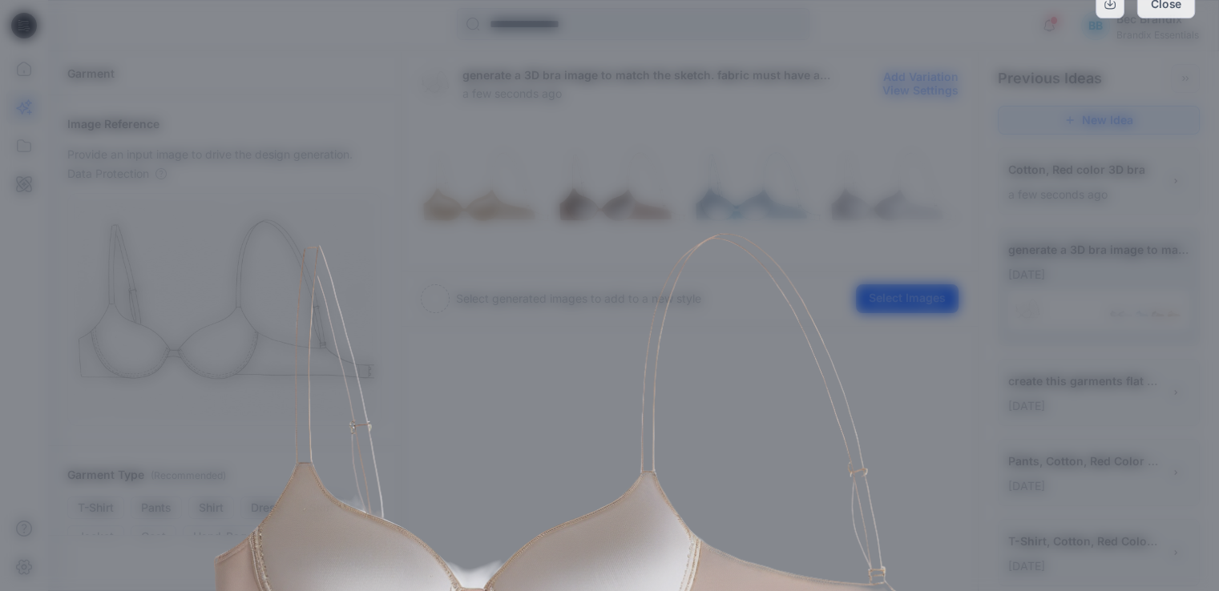
scroll to position [0, 0]
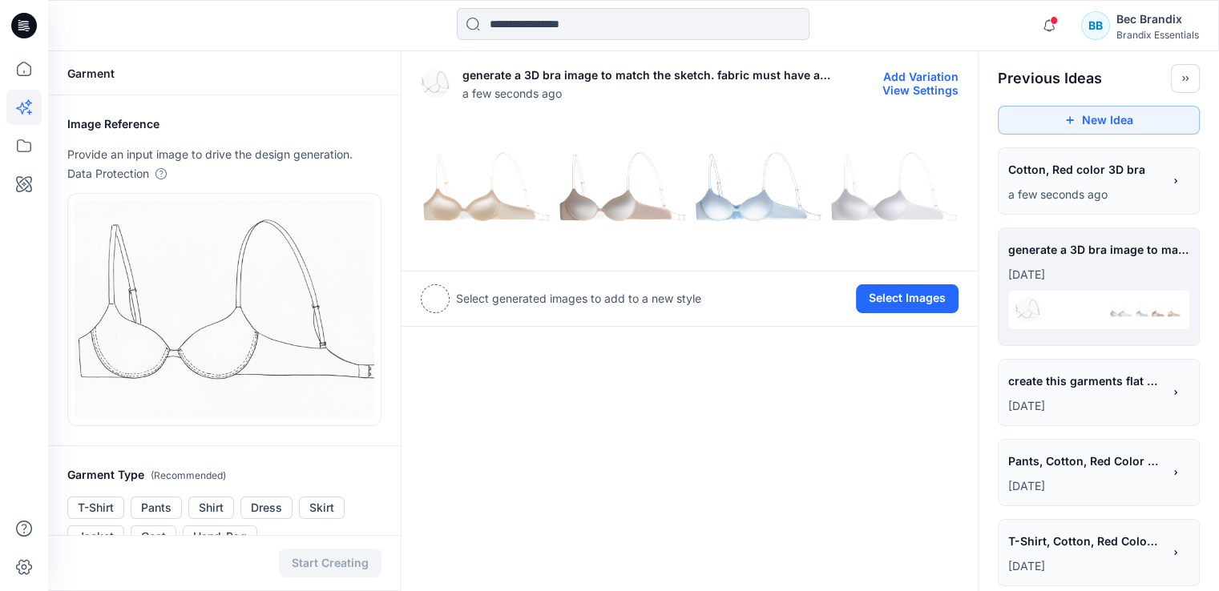
click at [887, 200] on img at bounding box center [893, 187] width 128 height 128
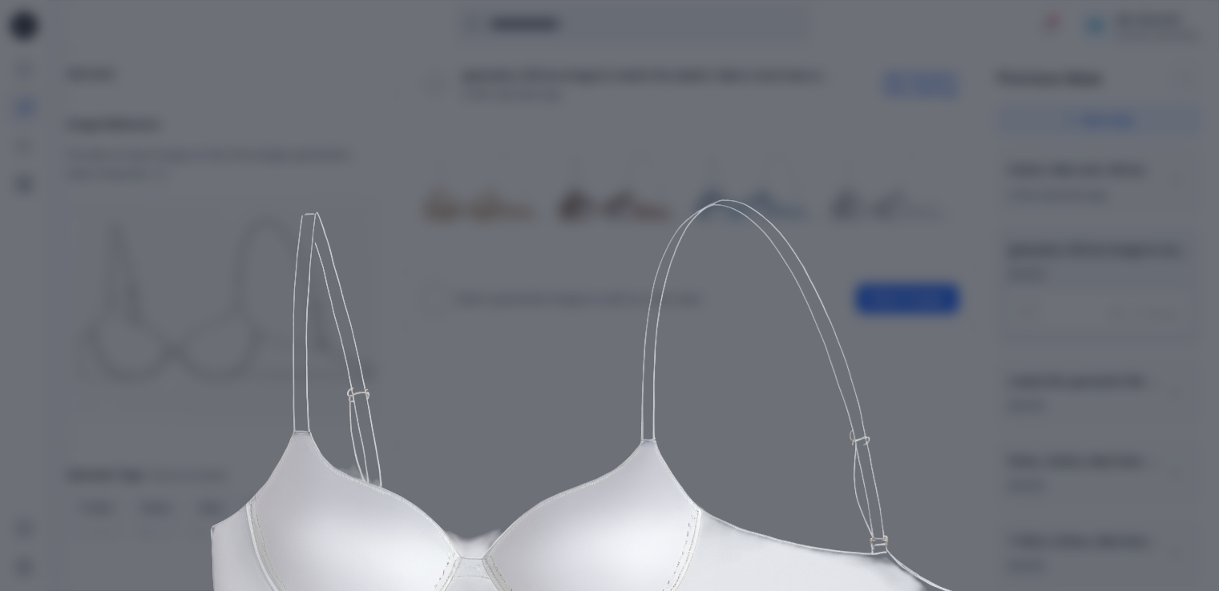
scroll to position [240, 0]
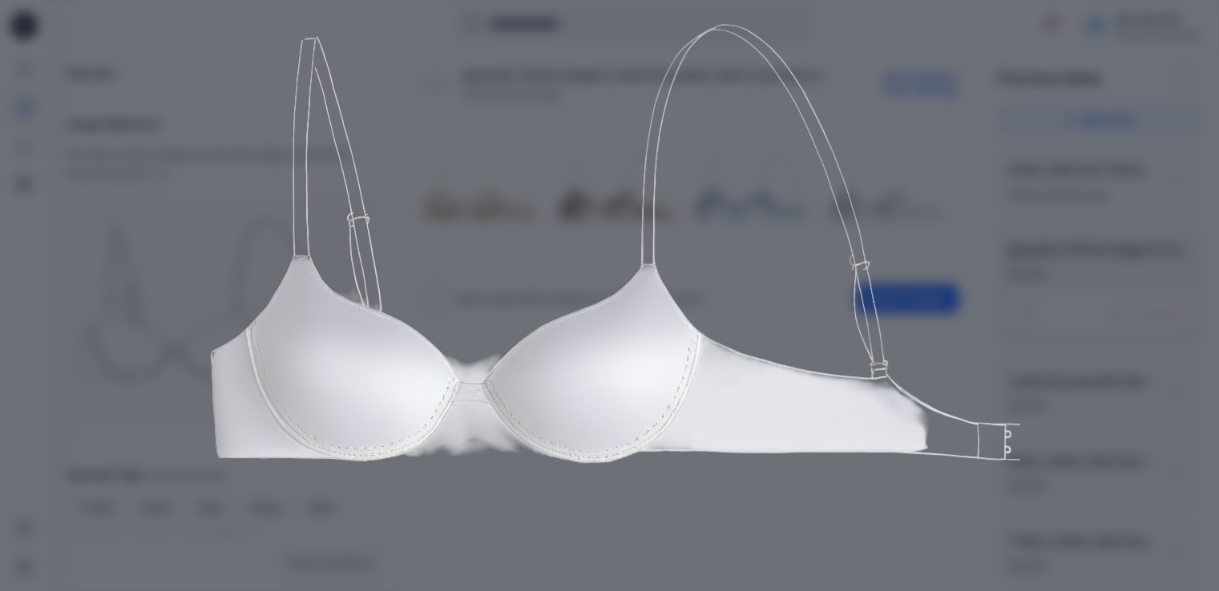
click at [957, 161] on img at bounding box center [610, 243] width 821 height 821
click at [147, 174] on div "Close" at bounding box center [609, 295] width 1219 height 591
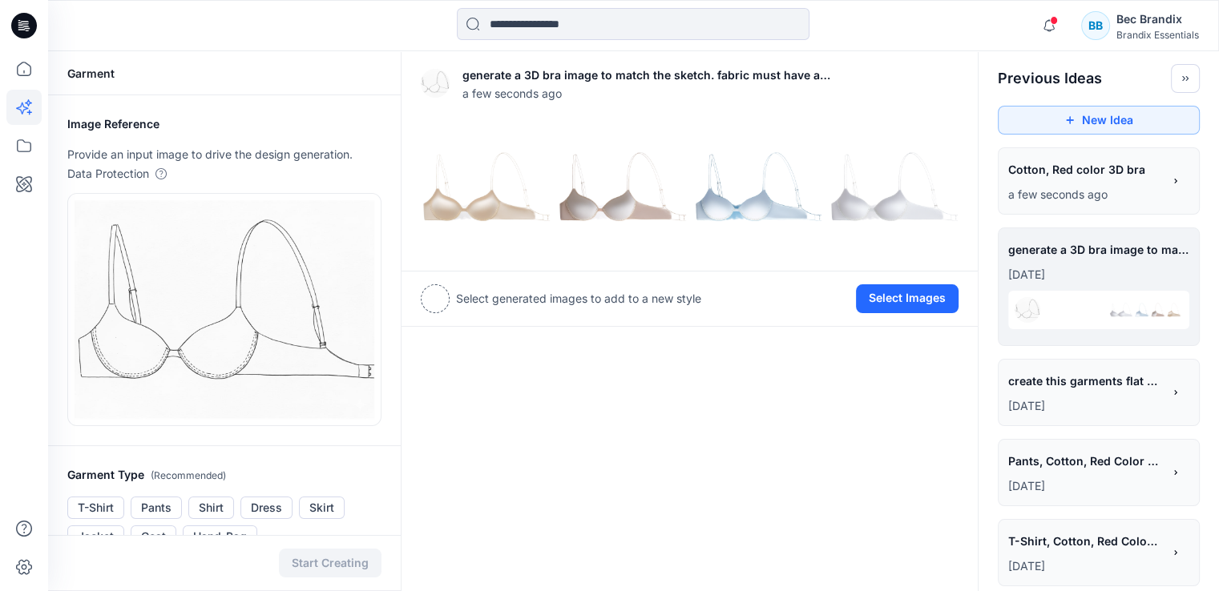
click at [1062, 396] on div "**********" at bounding box center [1085, 382] width 154 height 27
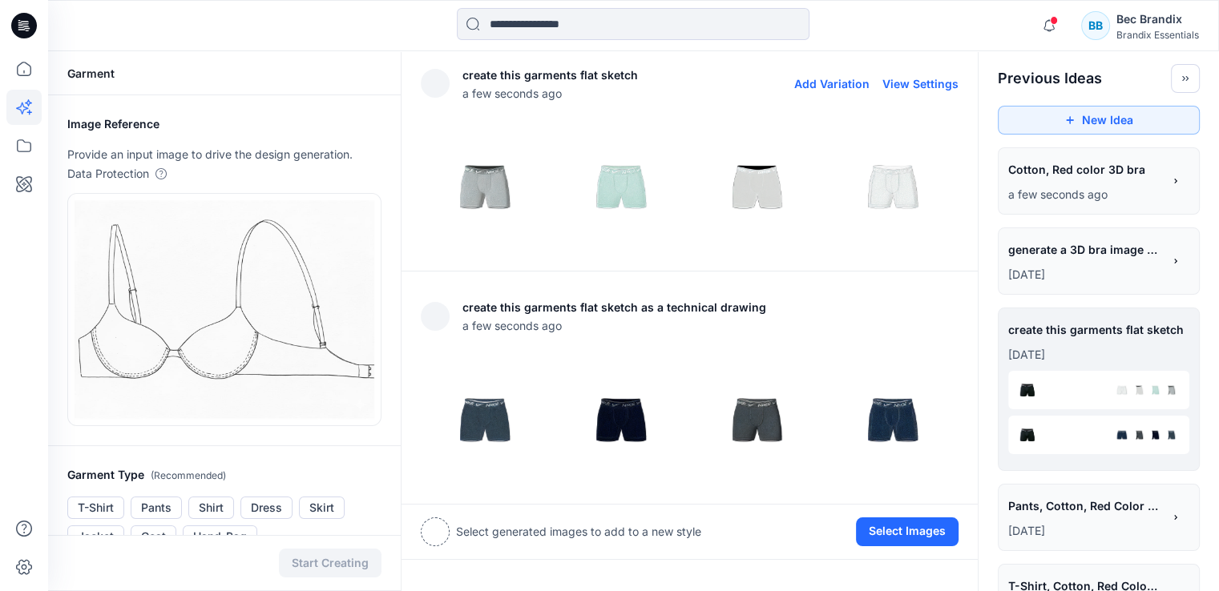
click at [606, 194] on img at bounding box center [622, 187] width 128 height 128
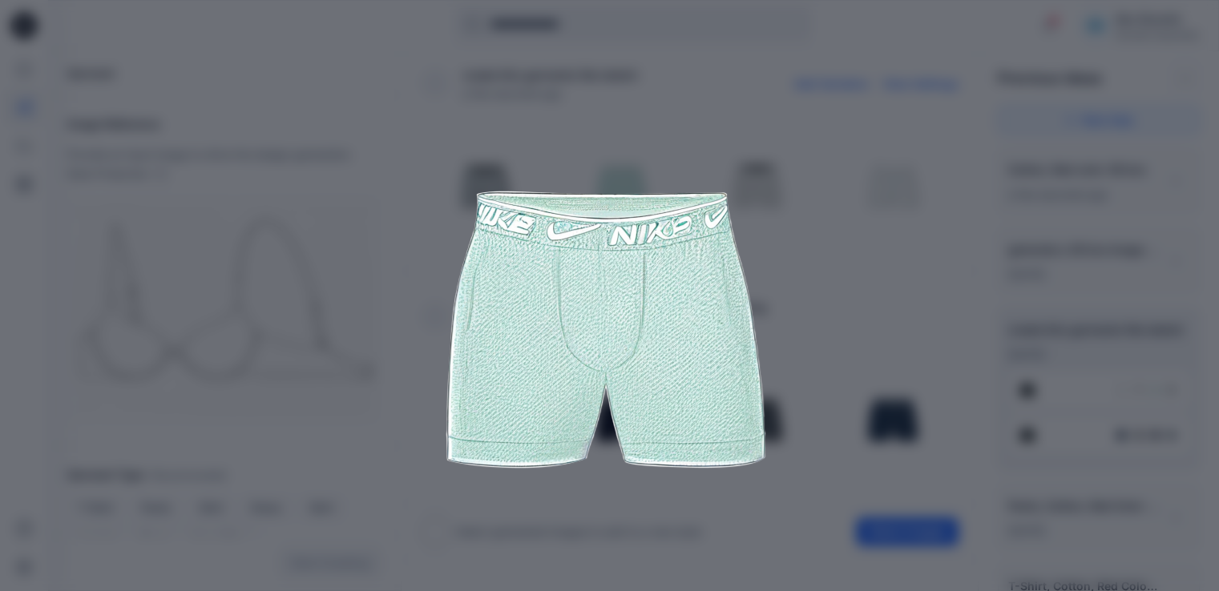
scroll to position [160, 0]
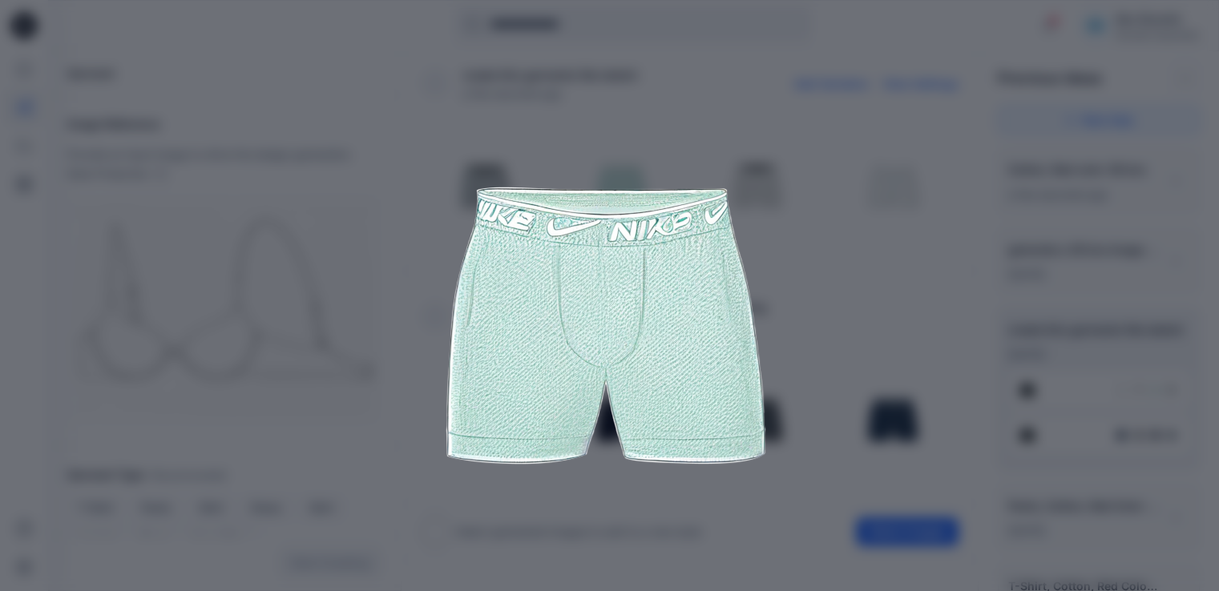
click at [854, 277] on img at bounding box center [610, 323] width 821 height 821
click at [833, 208] on img at bounding box center [610, 323] width 821 height 821
click at [732, 127] on img at bounding box center [610, 323] width 821 height 821
click at [1116, 103] on div "Close" at bounding box center [609, 295] width 1219 height 591
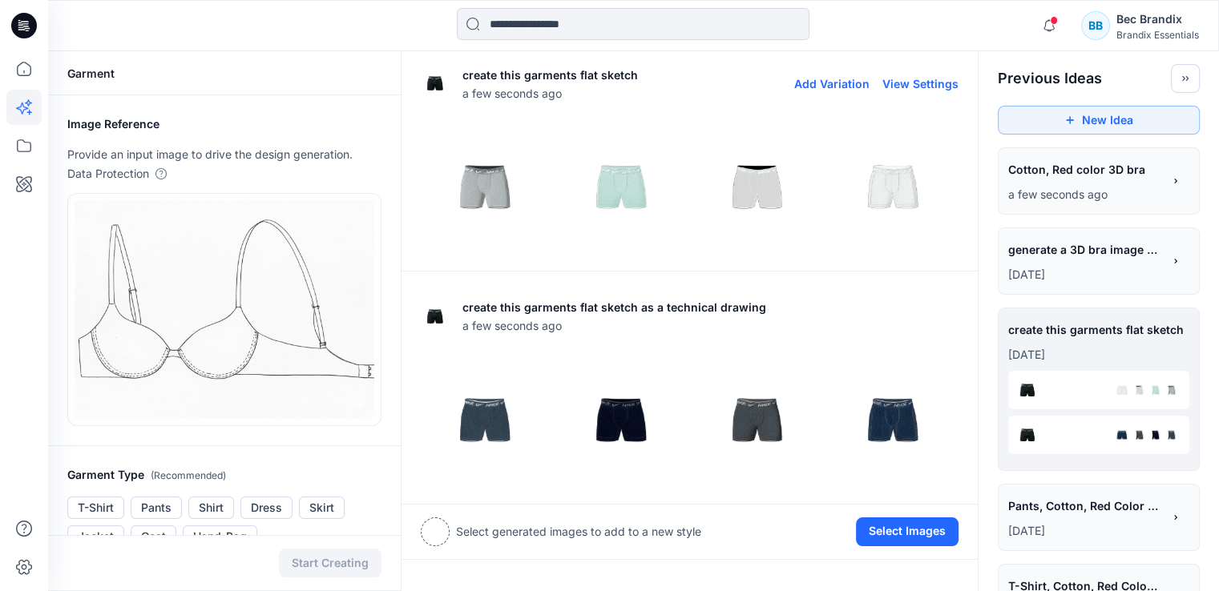
click at [500, 185] on img at bounding box center [485, 187] width 128 height 128
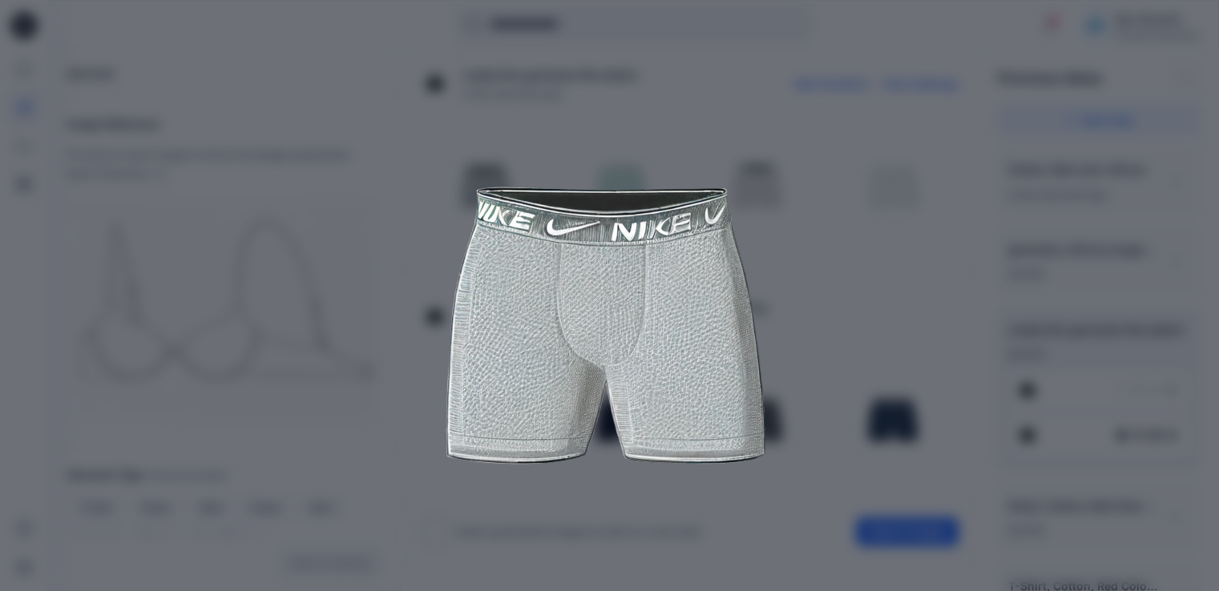
click at [913, 268] on img at bounding box center [610, 323] width 821 height 821
click at [949, 233] on img at bounding box center [610, 323] width 821 height 821
click at [863, 120] on img at bounding box center [610, 323] width 821 height 821
click at [273, 75] on img at bounding box center [610, 323] width 821 height 821
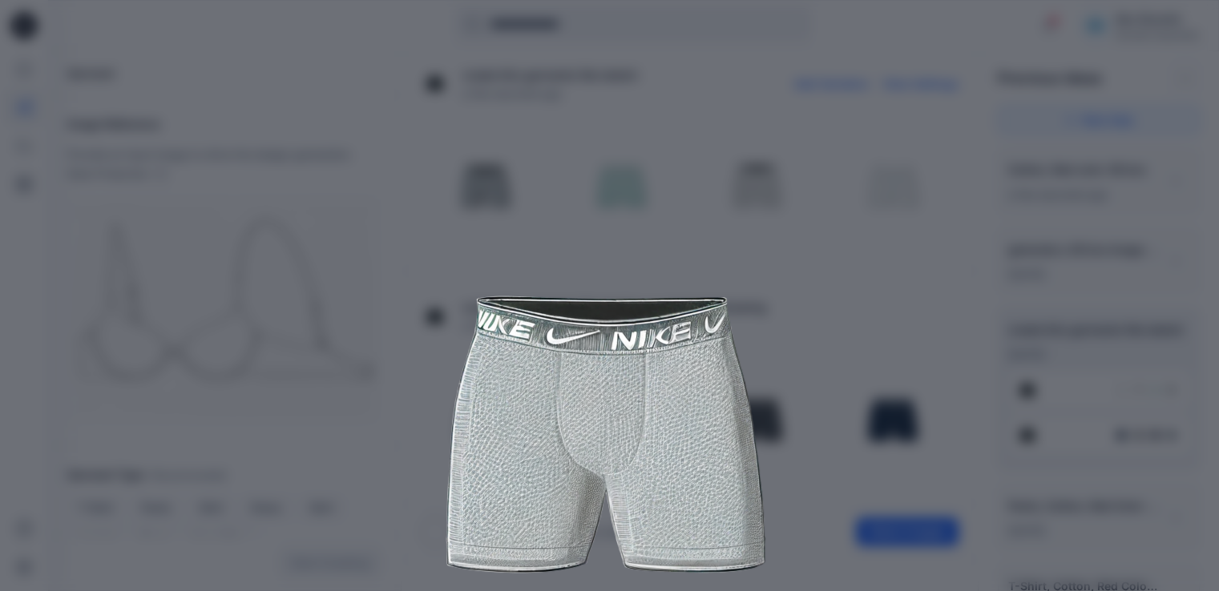
scroll to position [0, 0]
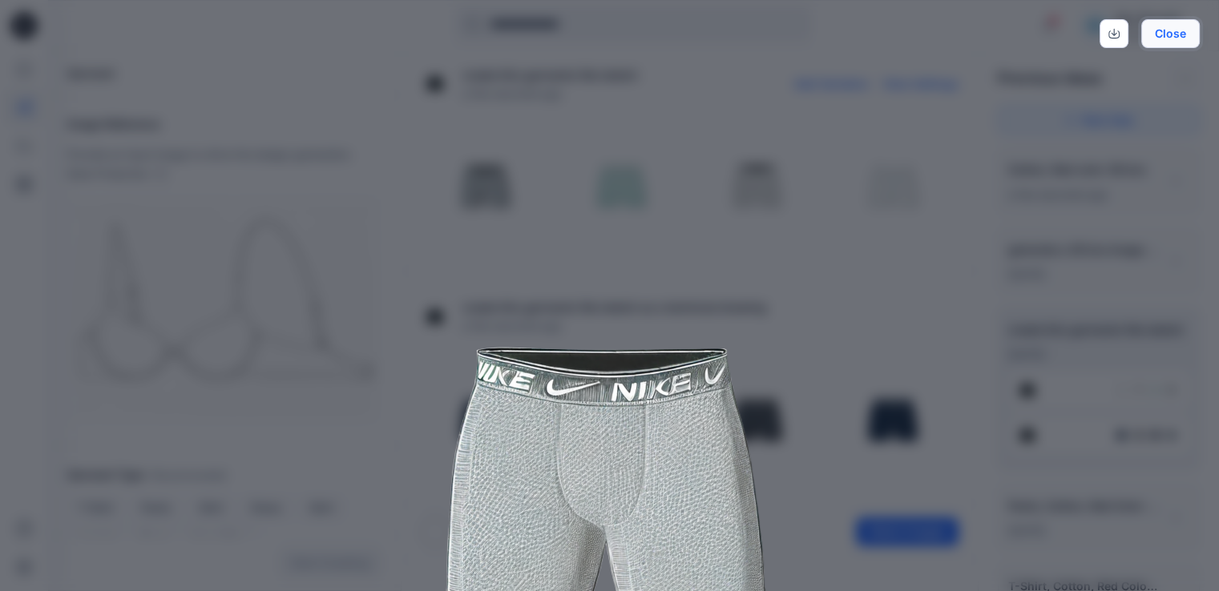
click at [1180, 30] on button "Close" at bounding box center [1170, 33] width 58 height 29
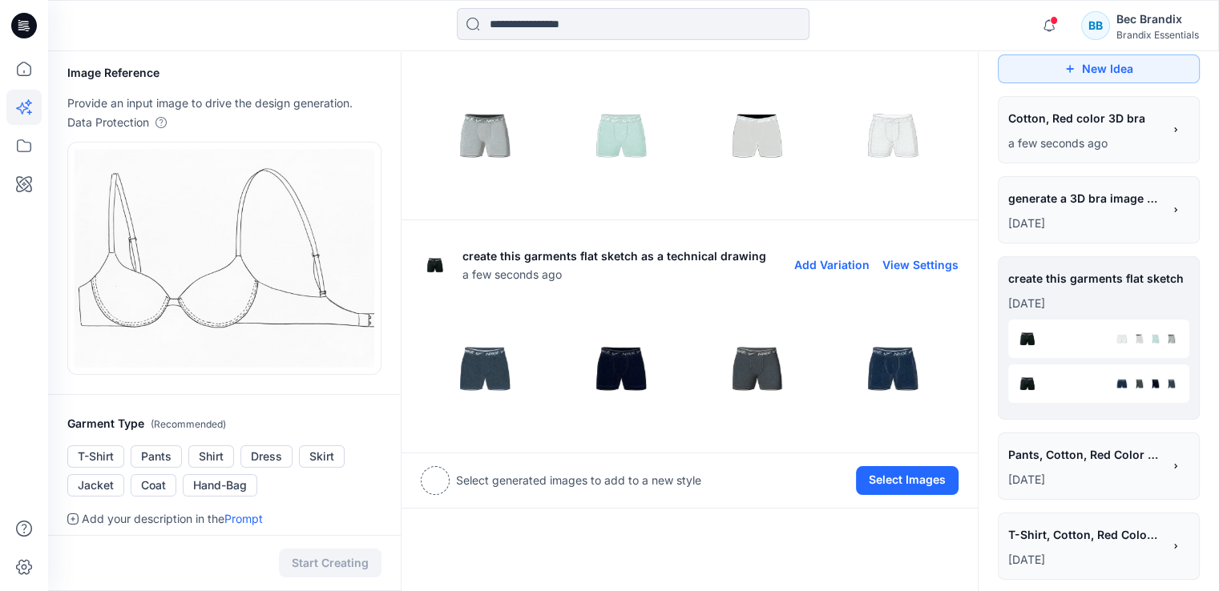
scroll to position [80, 0]
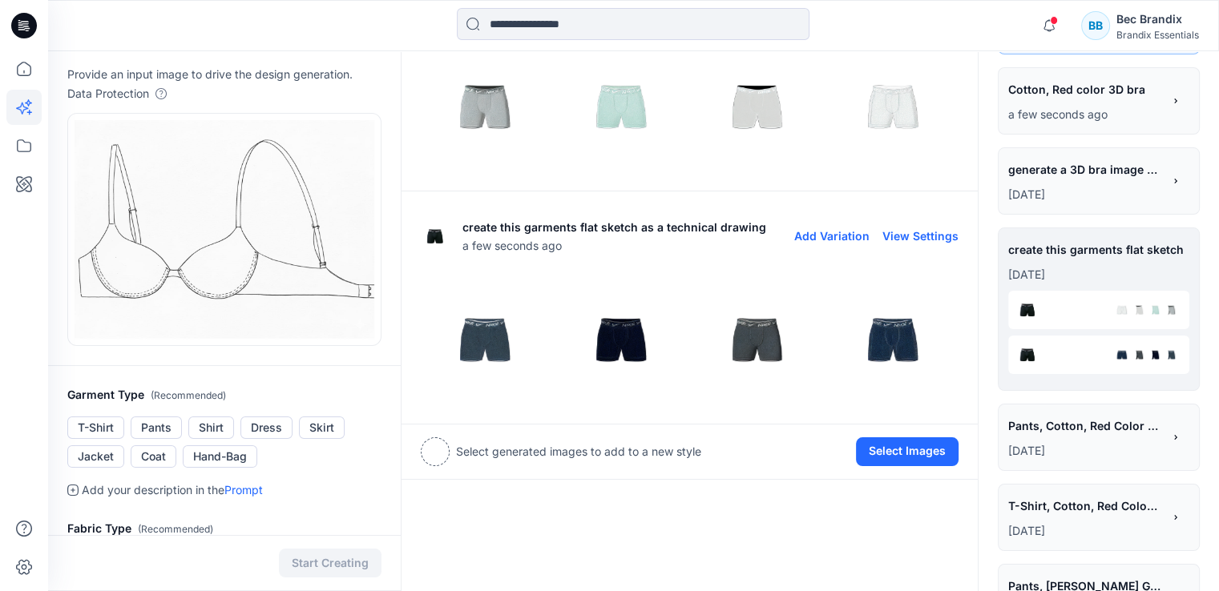
click at [900, 338] on img at bounding box center [893, 340] width 128 height 128
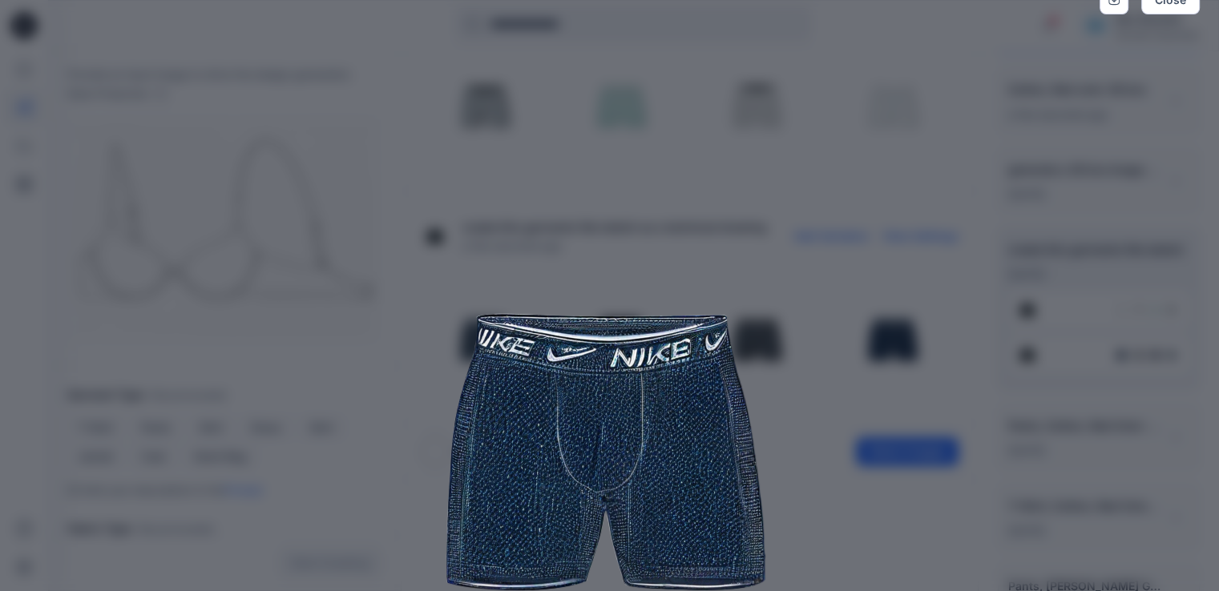
scroll to position [0, 0]
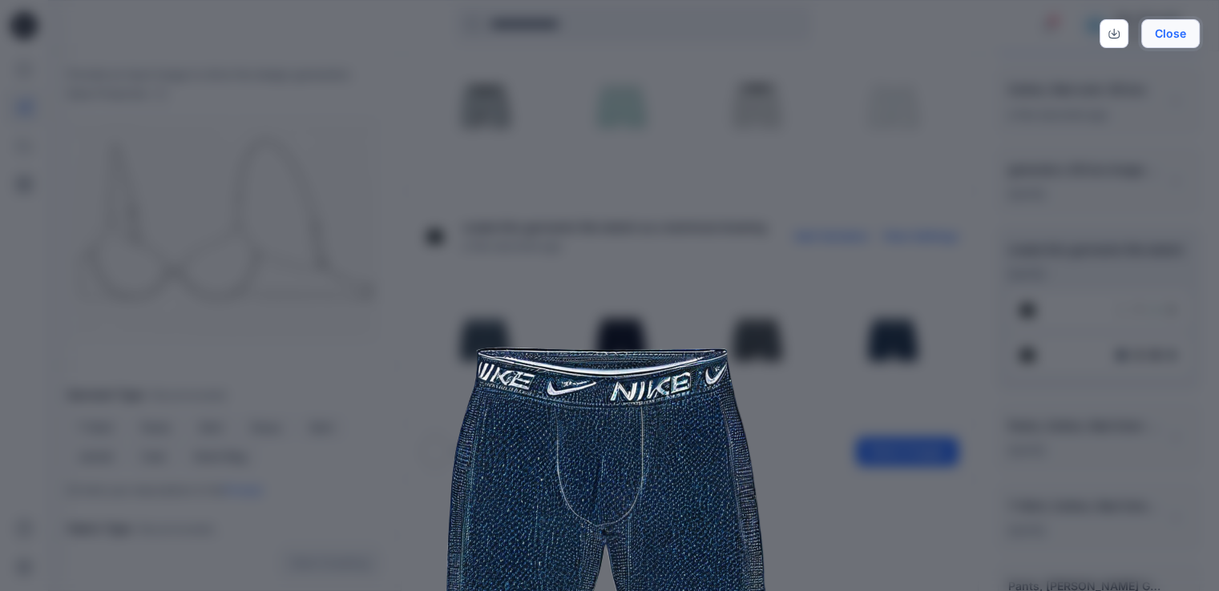
click at [1179, 34] on button "Close" at bounding box center [1170, 33] width 58 height 29
